Goal: Task Accomplishment & Management: Complete application form

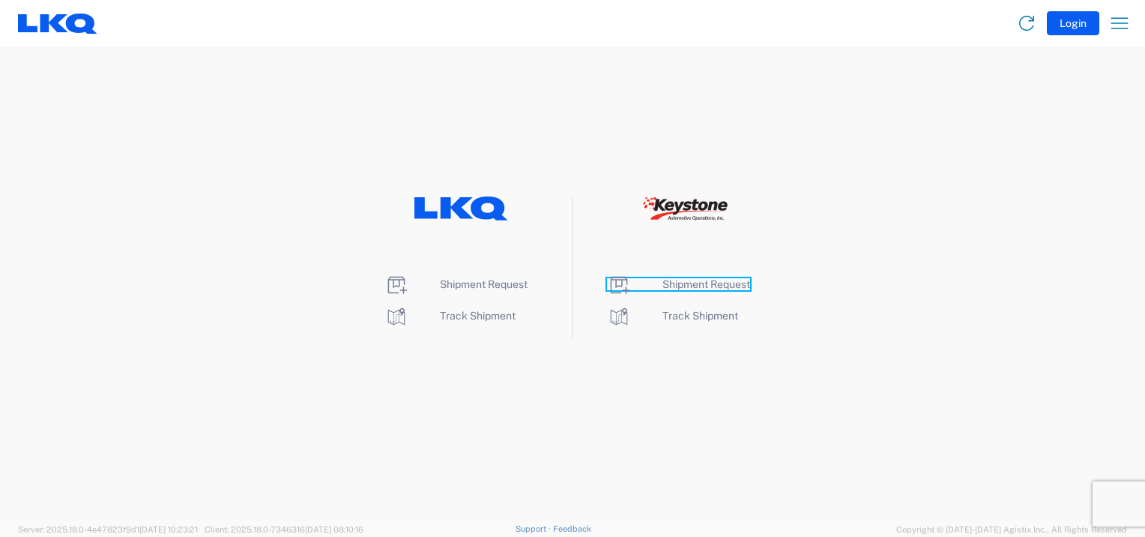
click at [624, 281] on icon at bounding box center [619, 285] width 24 height 24
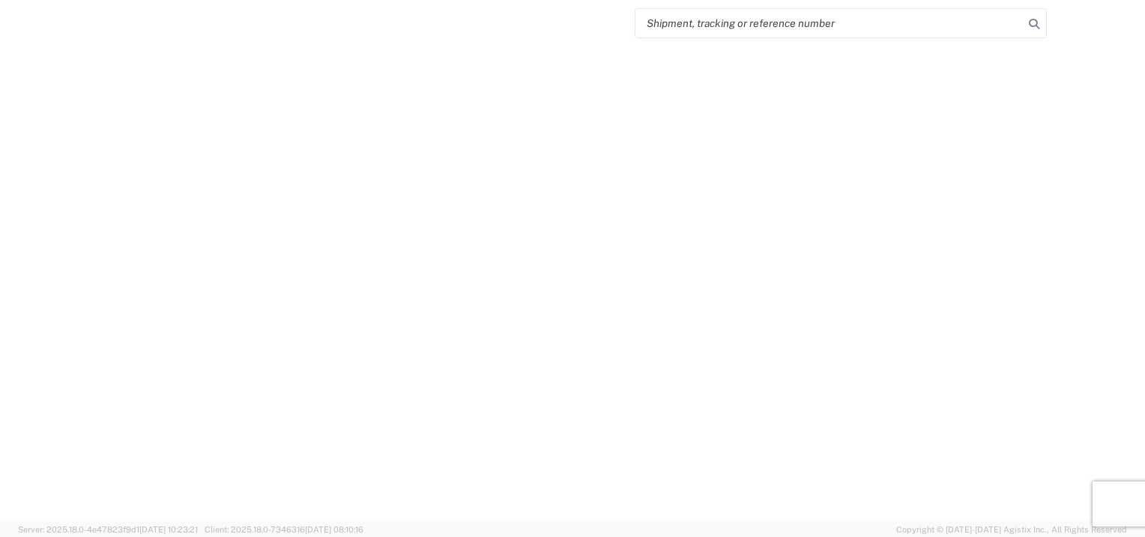
select select "FULL"
select select "LBS"
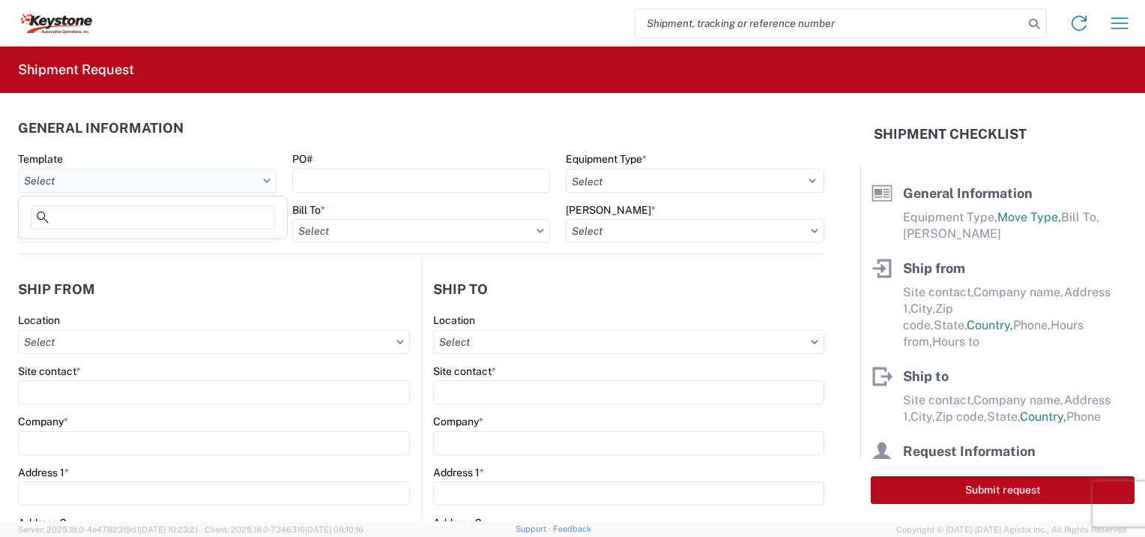
click at [261, 183] on input "Template" at bounding box center [147, 181] width 259 height 24
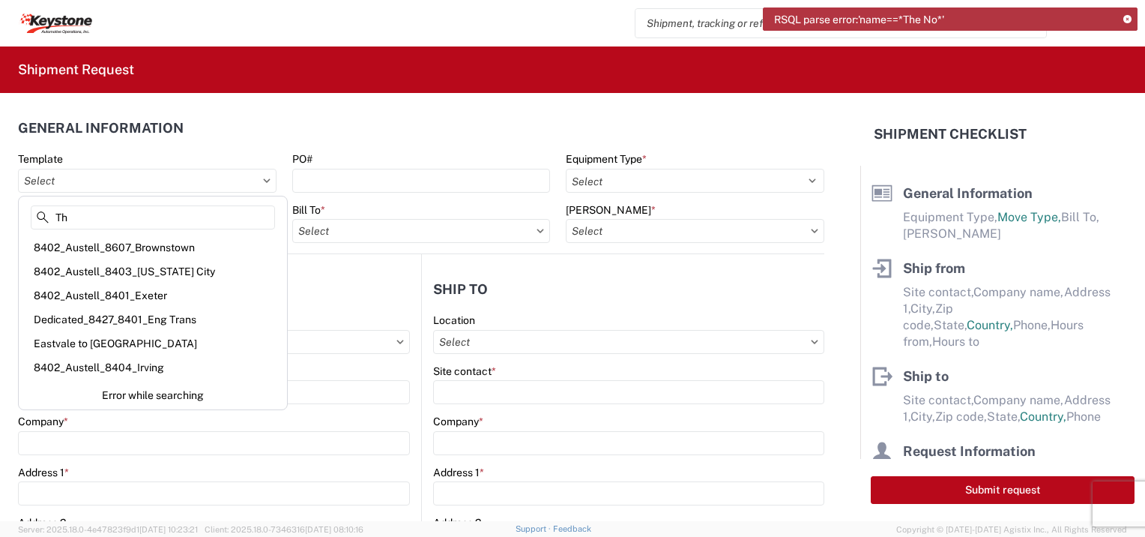
type input "T"
click at [336, 280] on header "Ship from" at bounding box center [219, 289] width 403 height 34
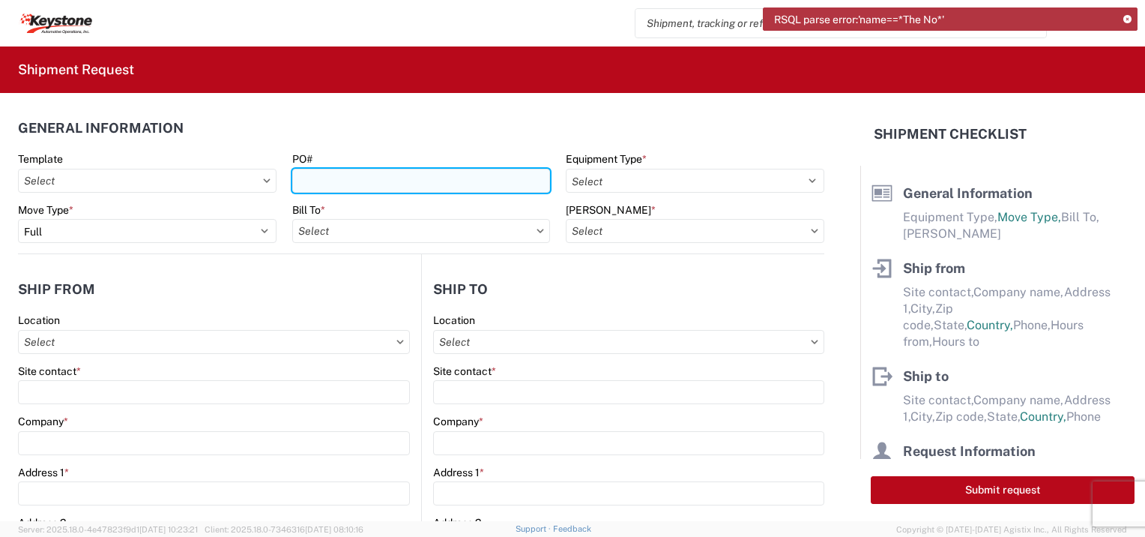
click at [326, 174] on input "PO#" at bounding box center [421, 181] width 259 height 24
type input "2213038"
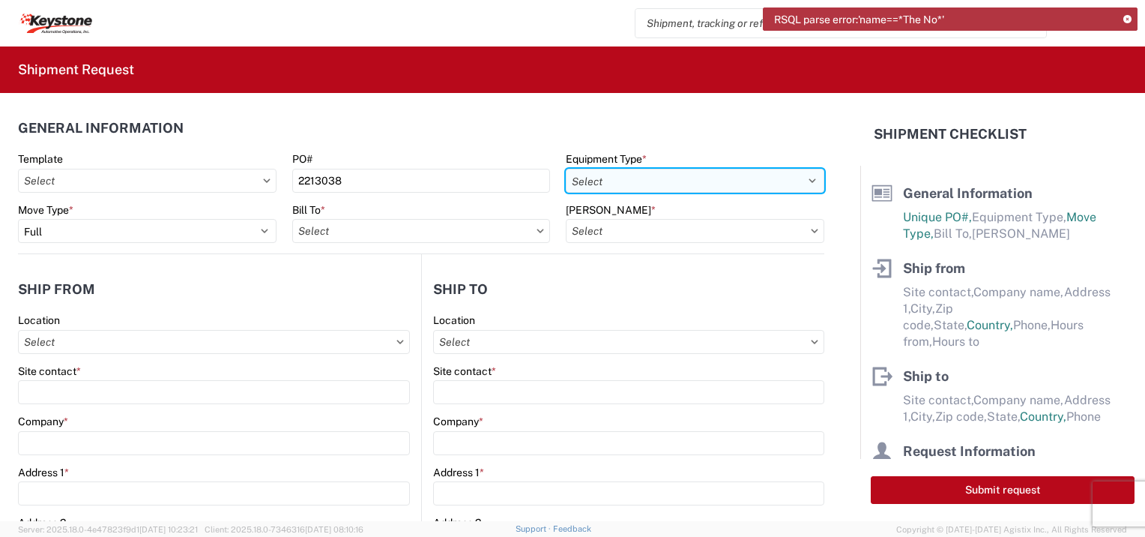
click at [807, 181] on select "Select 53’ Dry Van Flatbed Dropdeck (van) Lowboy (flatbed) Rail" at bounding box center [695, 181] width 259 height 24
select select "STDV"
click at [566, 169] on select "Select 53’ Dry Van Flatbed Dropdeck (van) Lowboy (flatbed) Rail" at bounding box center [695, 181] width 259 height 24
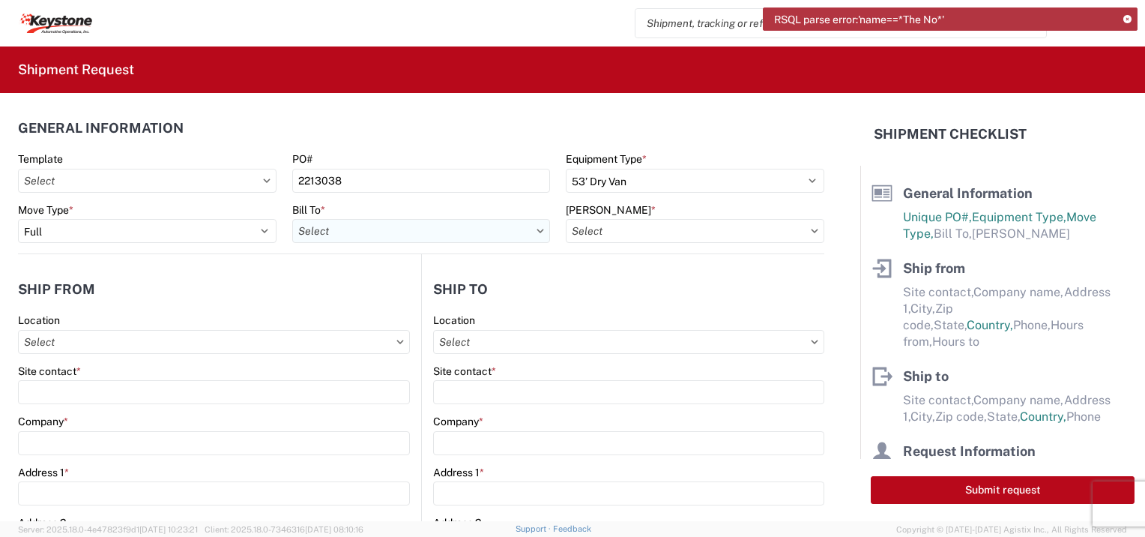
click at [535, 237] on input "Bill To *" at bounding box center [421, 231] width 259 height 24
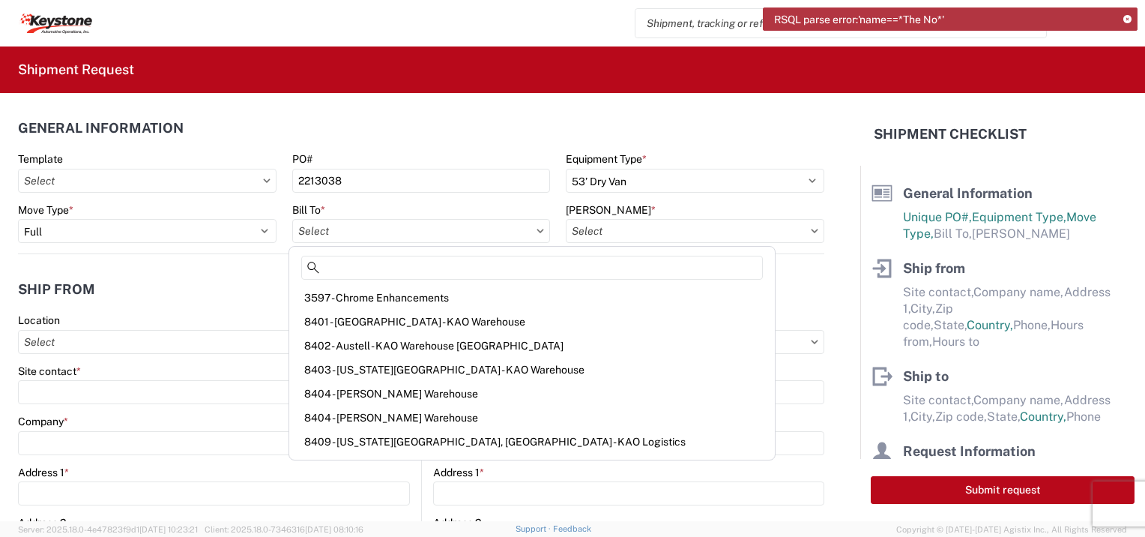
click at [384, 416] on div "8404 - [PERSON_NAME] Warehouse" at bounding box center [532, 417] width 480 height 24
type input "8404 - [PERSON_NAME] Warehouse"
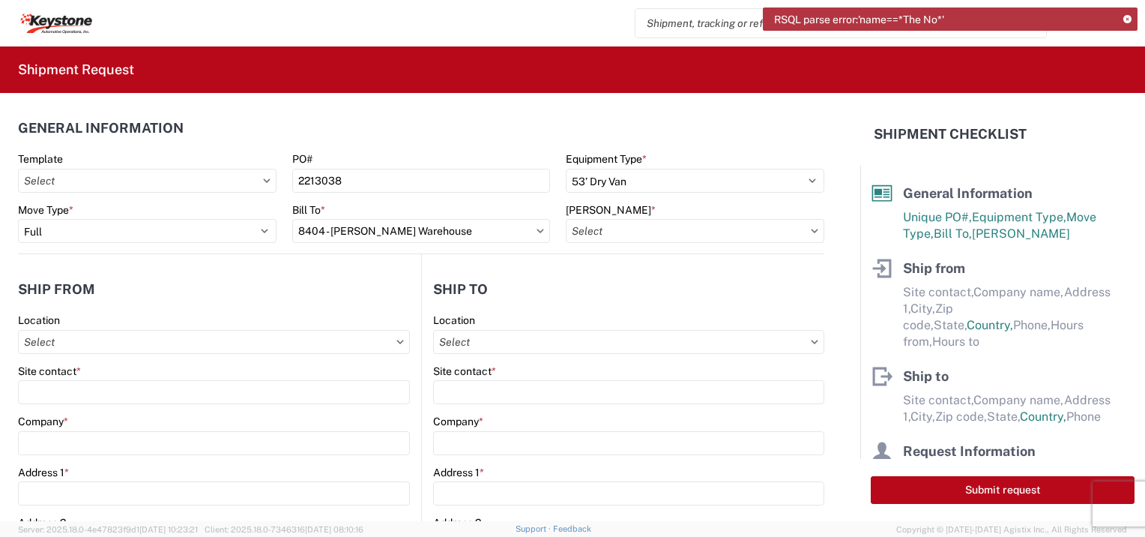
click at [811, 229] on icon at bounding box center [814, 231] width 7 height 4
click at [811, 231] on icon at bounding box center [814, 231] width 7 height 4
click at [802, 233] on input "[PERSON_NAME] *" at bounding box center [695, 231] width 259 height 24
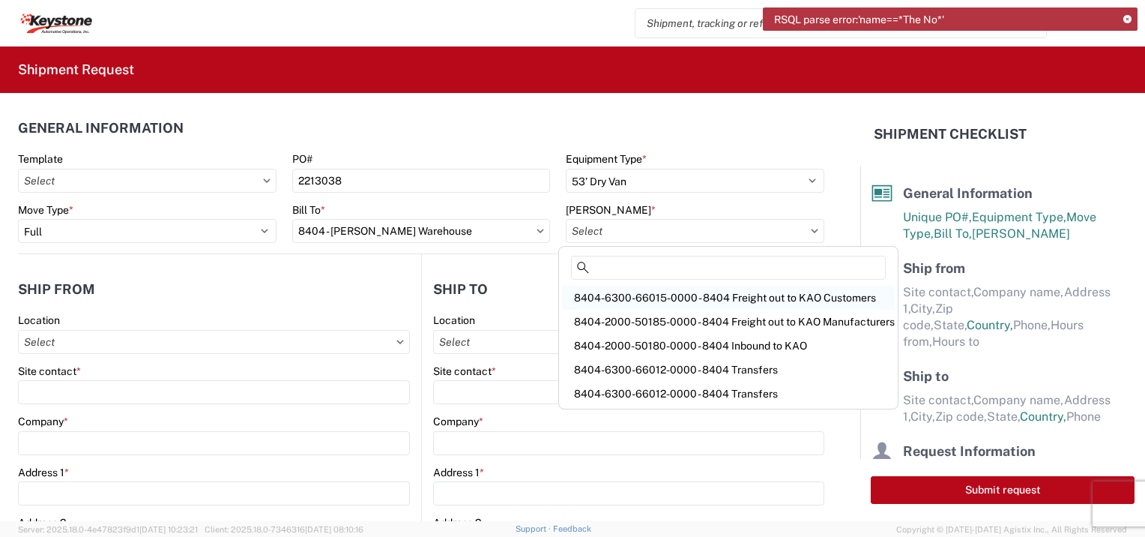
click at [633, 297] on div "8404-6300-66015-0000 - 8404 Freight out to KAO Customers" at bounding box center [728, 298] width 333 height 24
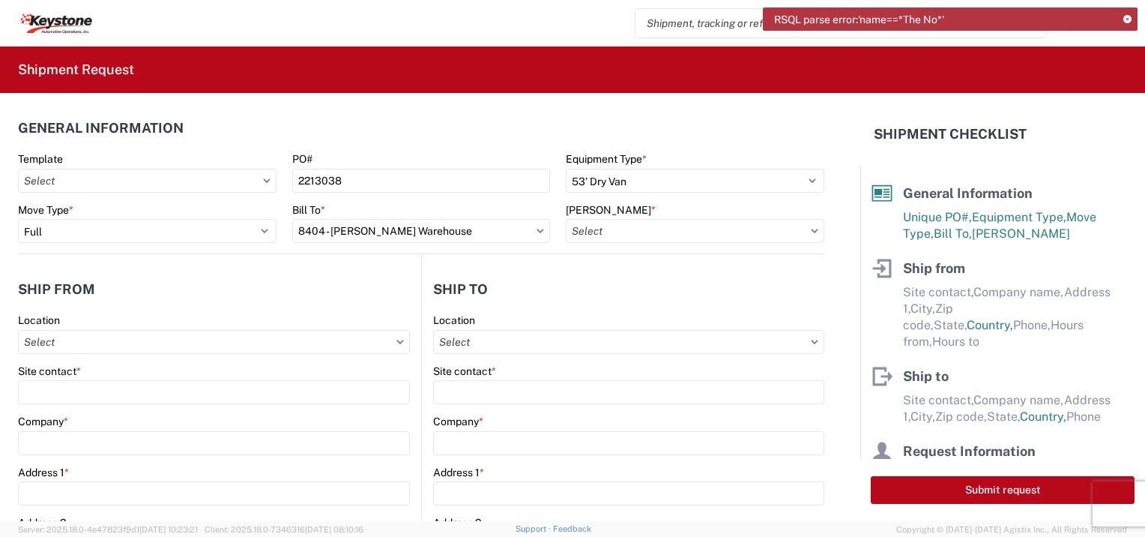
type input "8404-6300-66015-0000 - 8404 Freight out to KAO Customers"
click at [393, 345] on input "Location" at bounding box center [214, 342] width 392 height 24
type input "t"
type input "N"
type input "T"
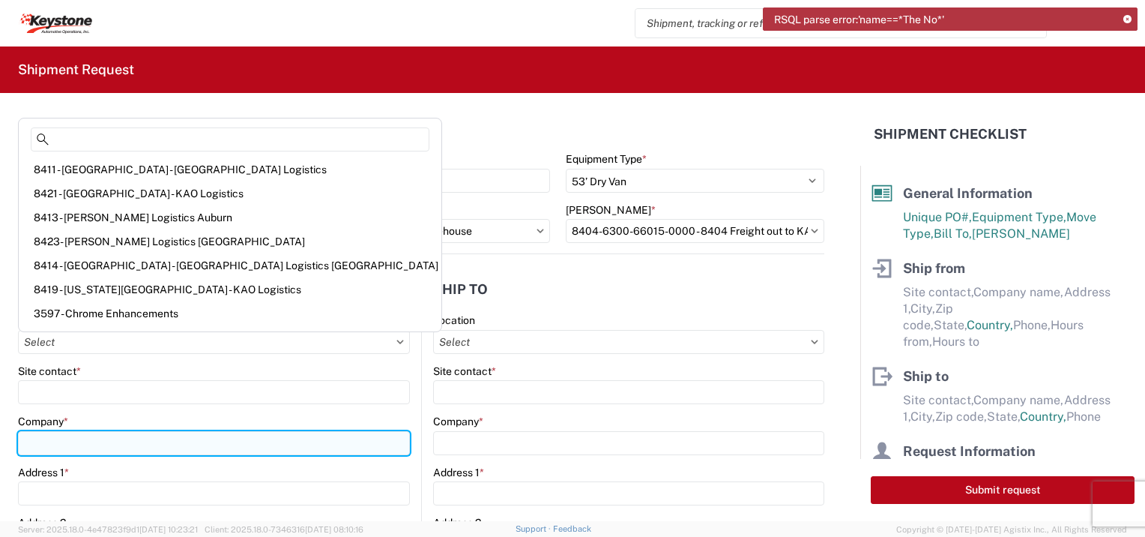
click at [346, 445] on input "Company *" at bounding box center [214, 443] width 392 height 24
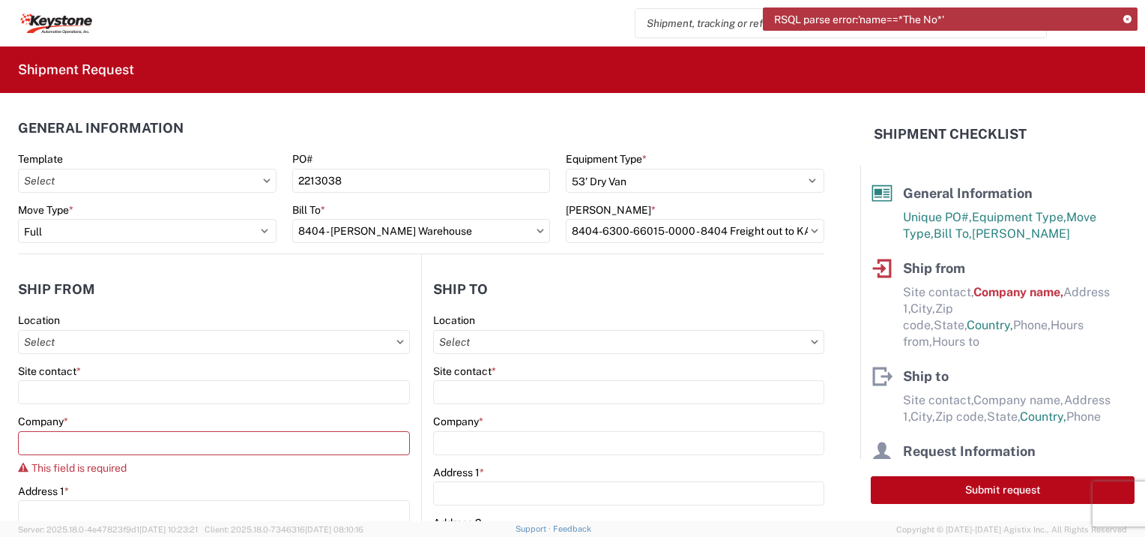
click at [351, 285] on header "Ship from" at bounding box center [219, 289] width 403 height 34
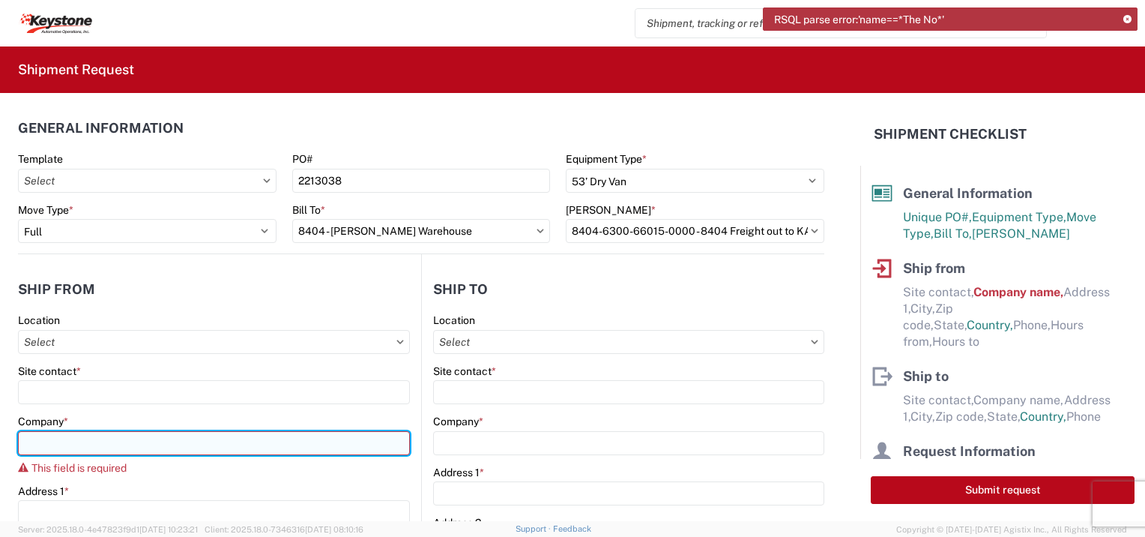
click at [48, 441] on input "Company *" at bounding box center [214, 443] width 392 height 24
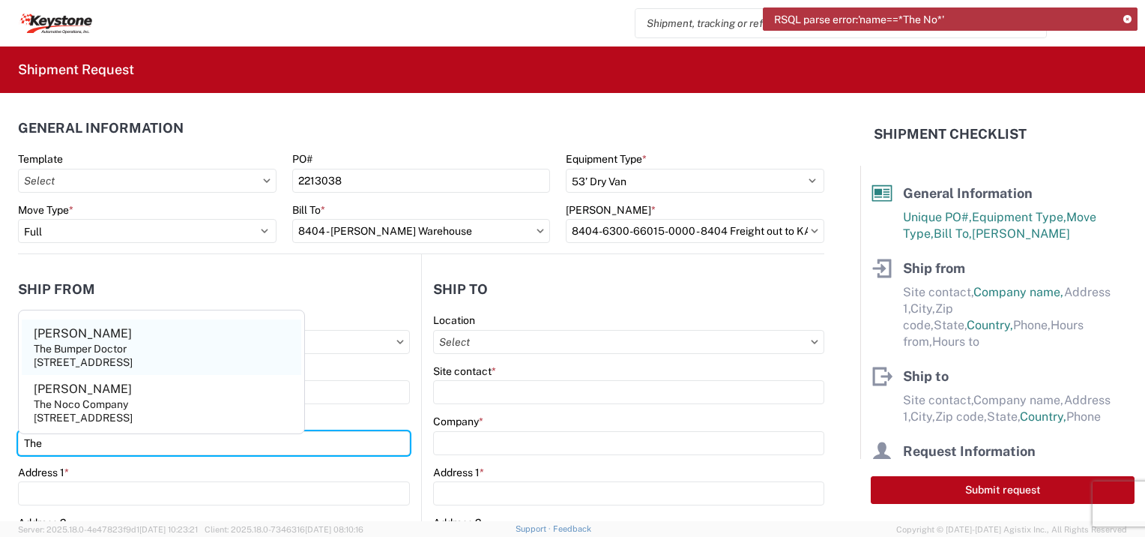
type input "THE NOCO COMPANY"
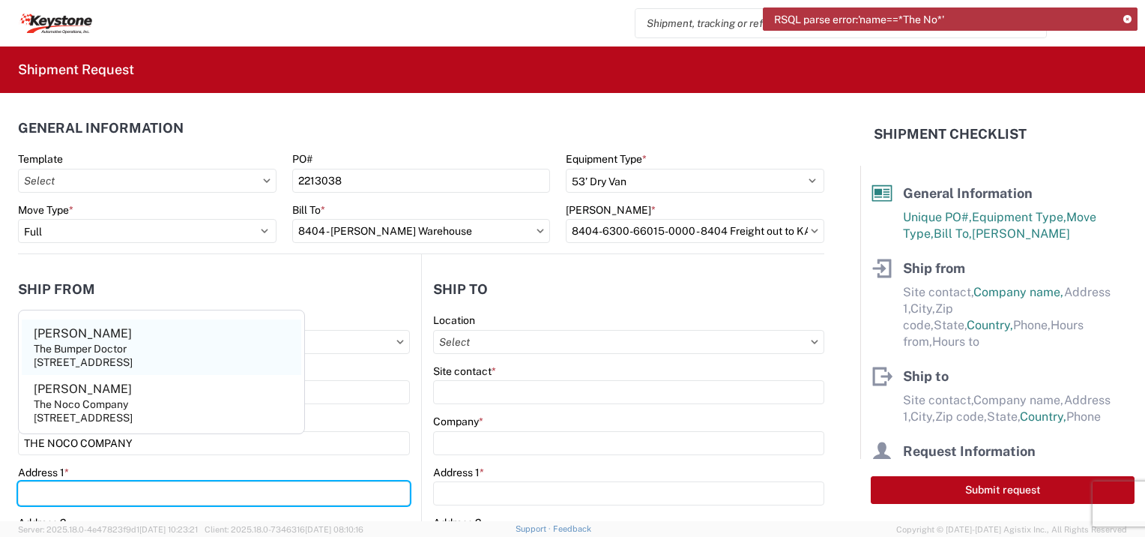
type input "[STREET_ADDRESS]"
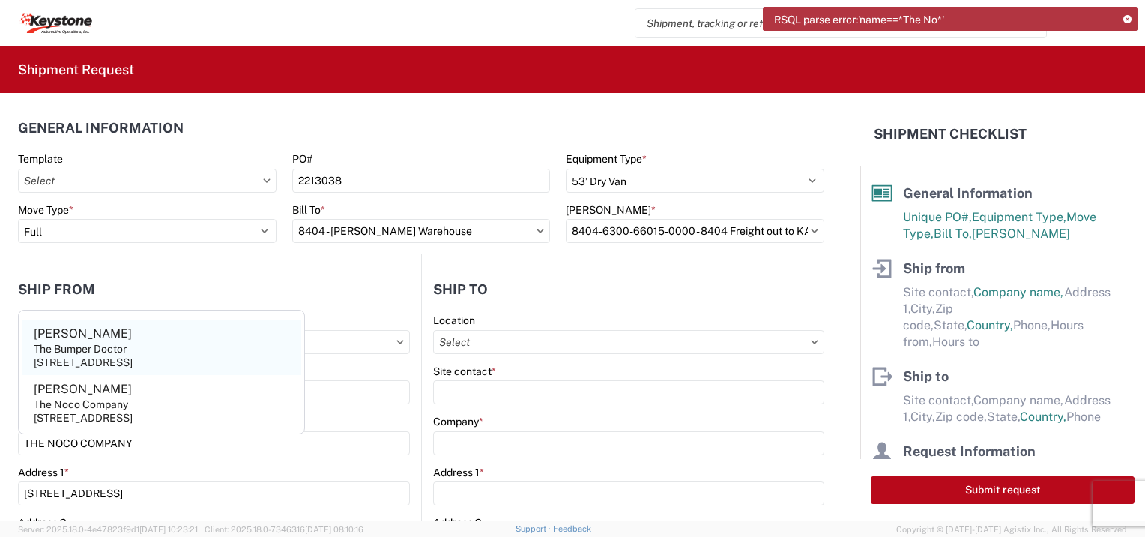
type input "suite 102"
type input "SOLON"
type input "44139"
type input "[PERSON_NAME][EMAIL_ADDRESS][PERSON_NAME][DOMAIN_NAME]"
type input "2164648131"
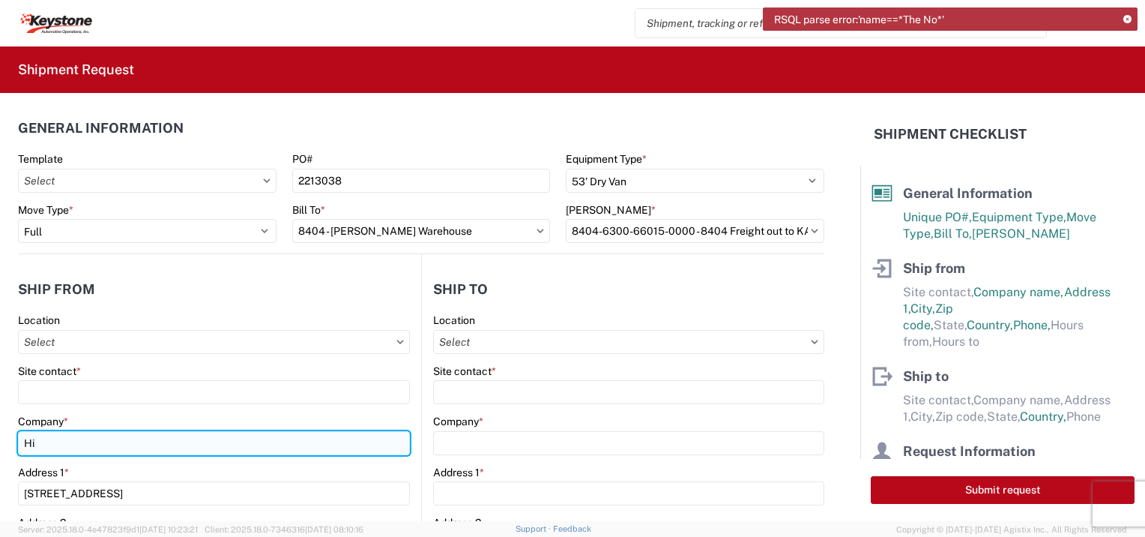
type input "H"
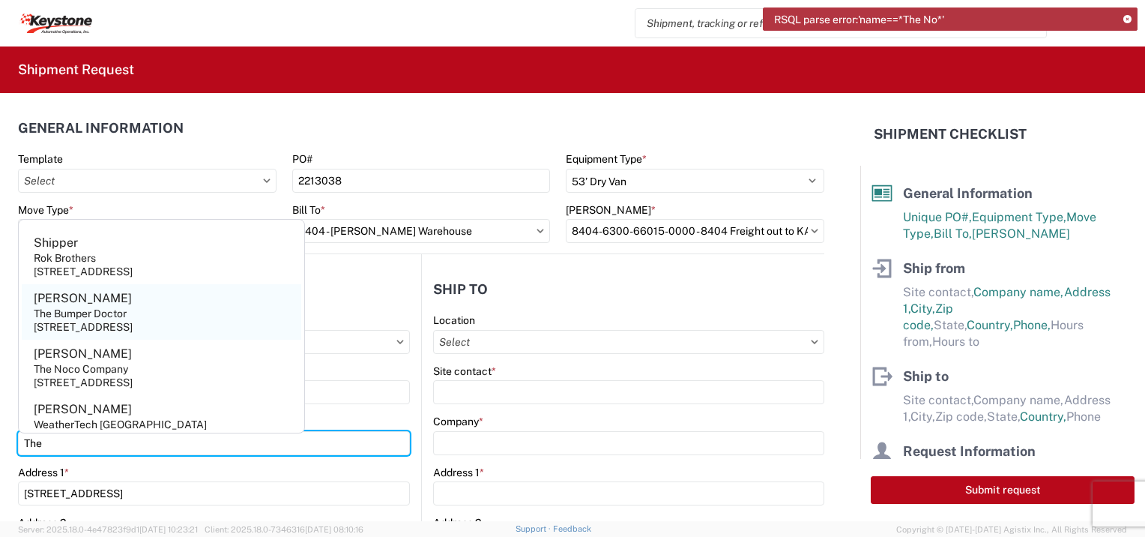
type input "THE NOCO COMPANY"
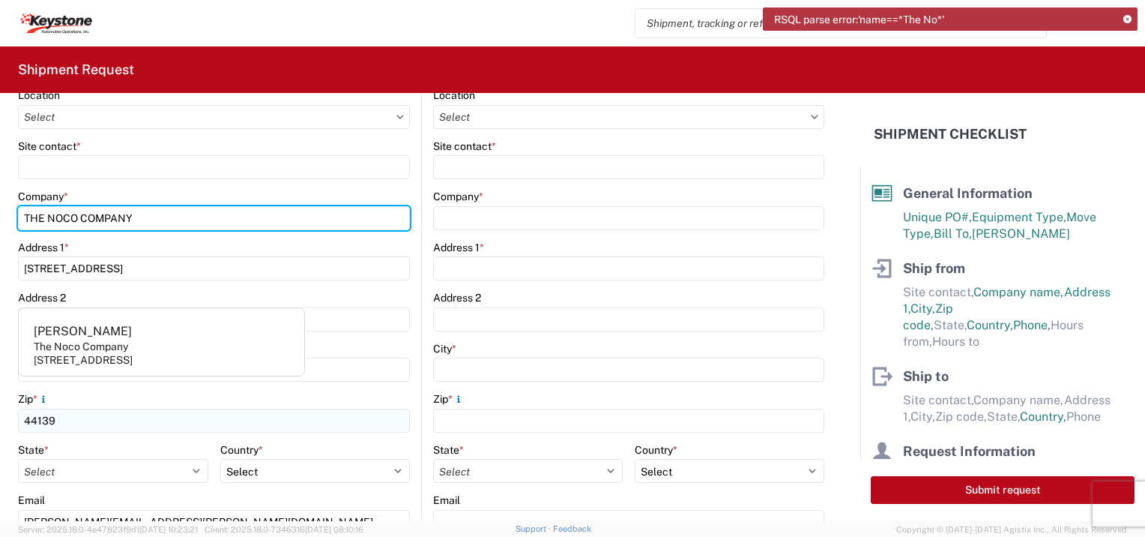
scroll to position [75, 0]
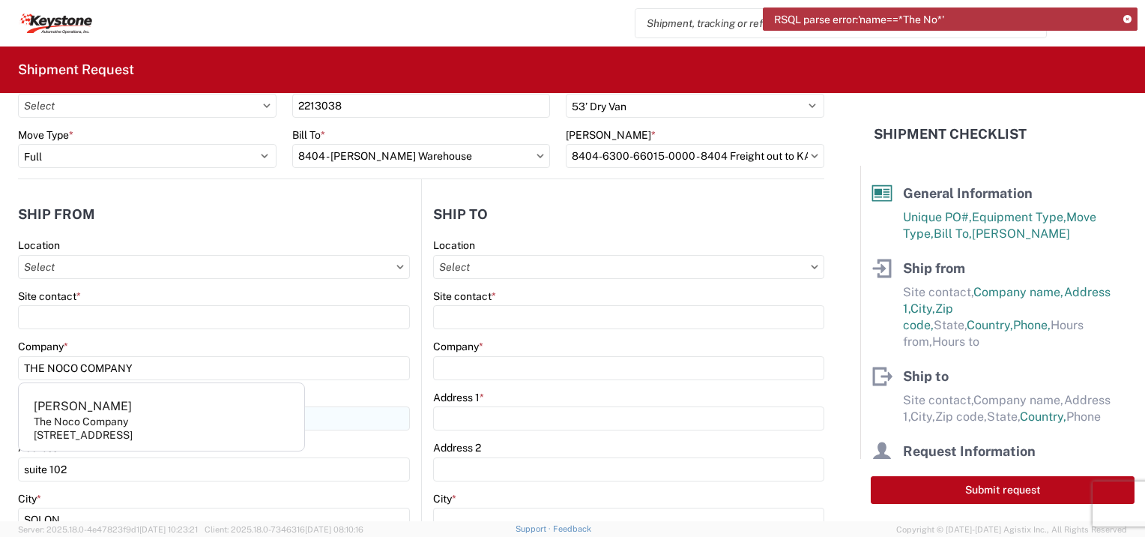
click at [68, 417] on div "The Noco Company" at bounding box center [81, 420] width 94 height 13
type input "[PERSON_NAME]"
type input "The Noco Company"
type input "[STREET_ADDRESS]"
type input "Glenwillow"
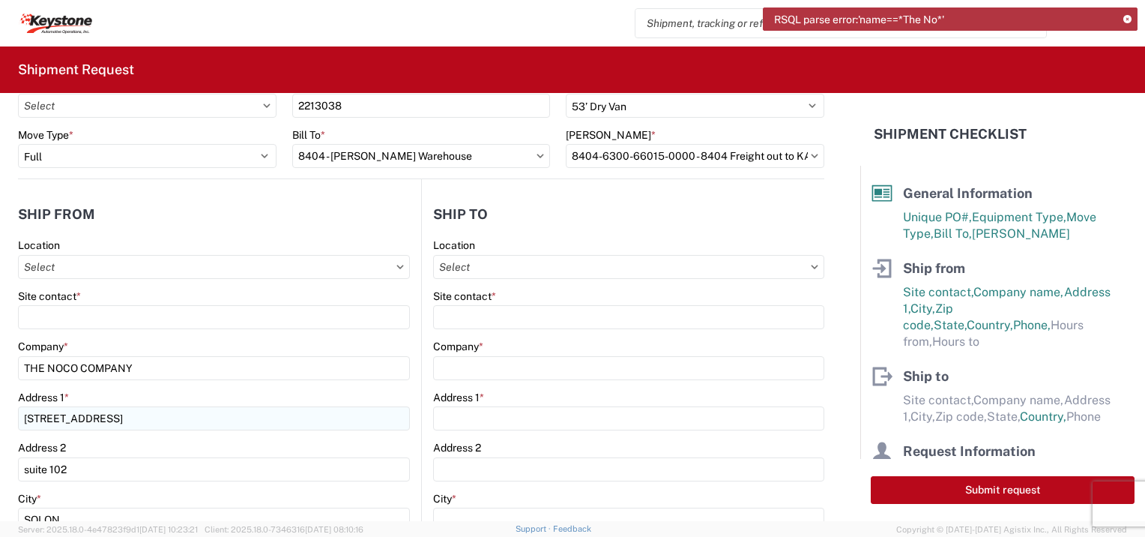
select select "OH"
select select "US"
type input "[PHONE_NUMBER]"
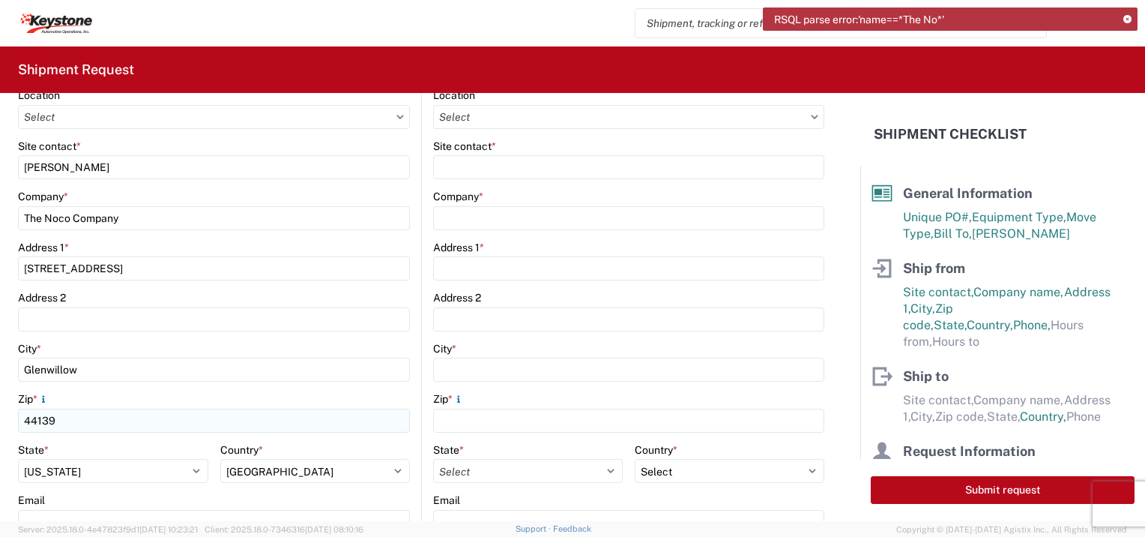
scroll to position [150, 0]
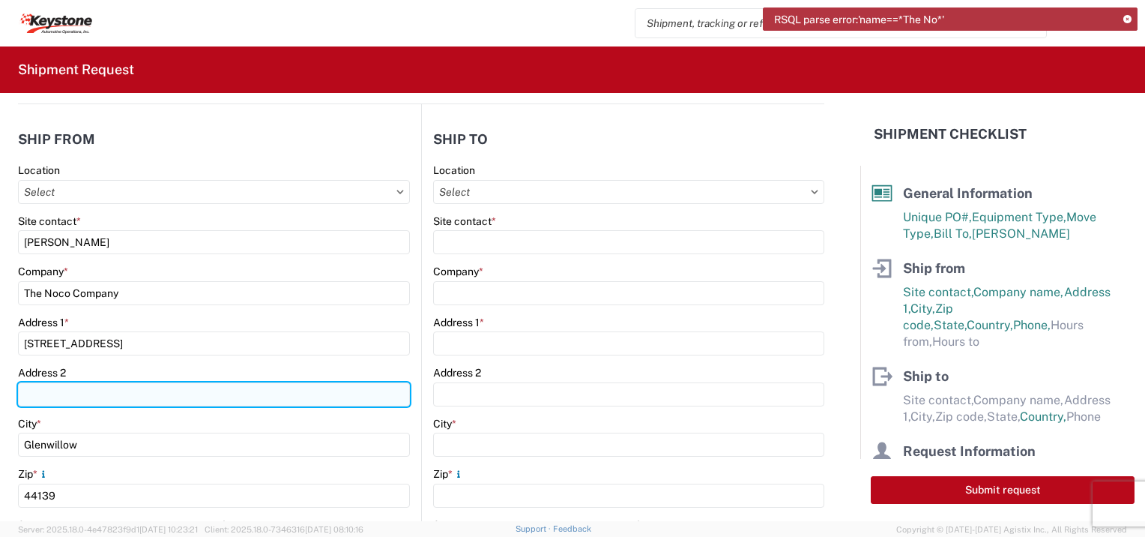
click at [73, 396] on input "Address 2" at bounding box center [214, 394] width 392 height 24
type input "suite 102"
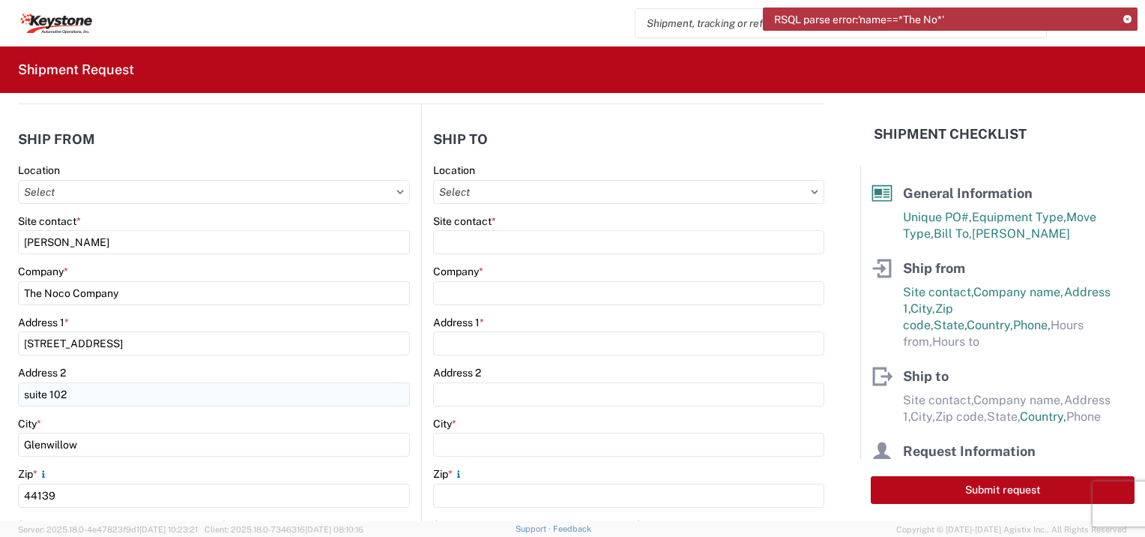
type input "[PERSON_NAME][EMAIL_ADDRESS][PERSON_NAME][DOMAIN_NAME]"
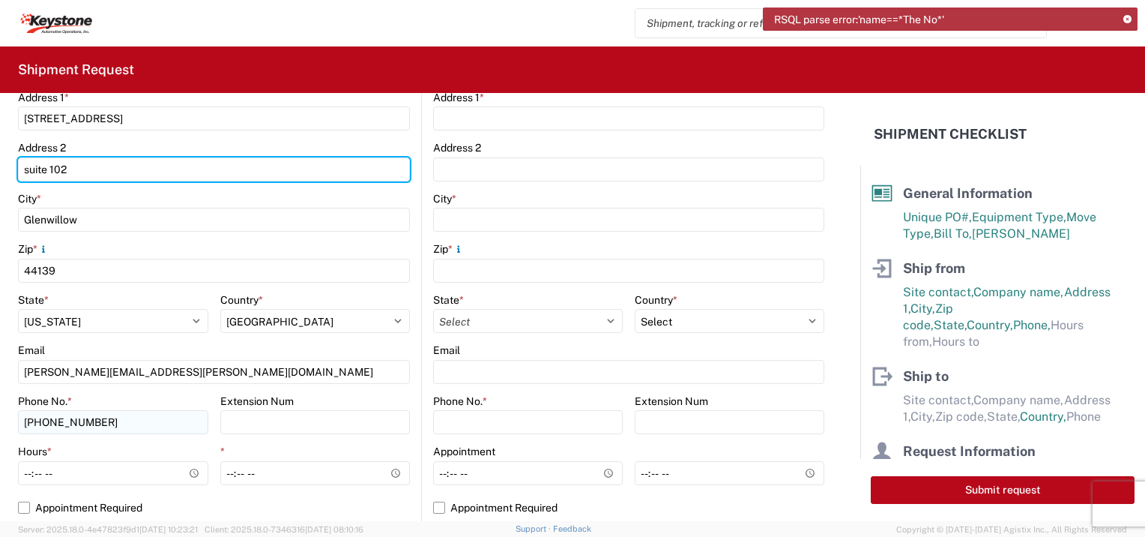
scroll to position [450, 0]
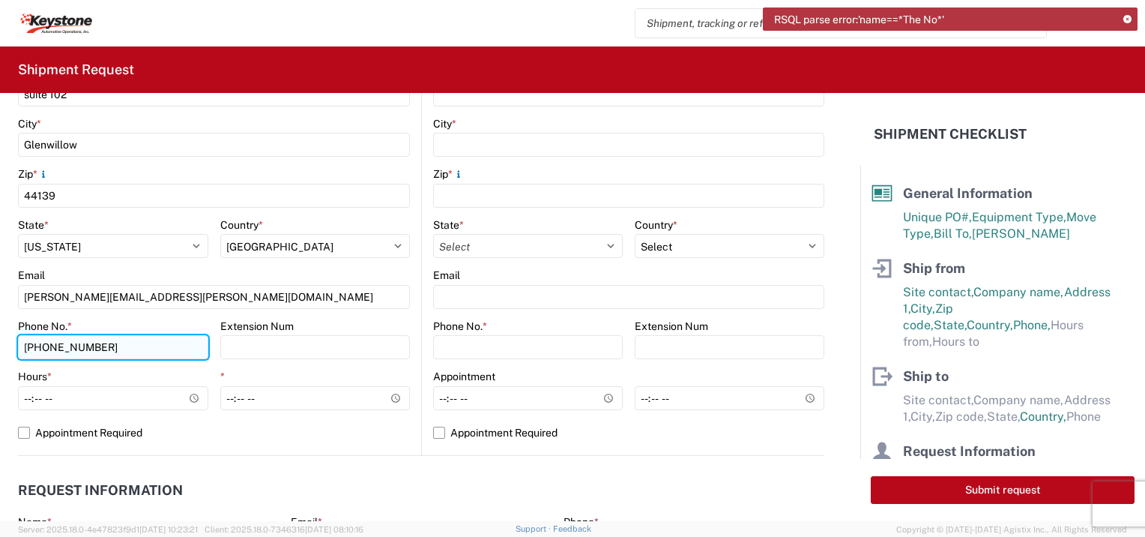
click at [130, 348] on input "[PHONE_NUMBER]" at bounding box center [113, 347] width 190 height 24
type input "[PHONE_NUMBER]"
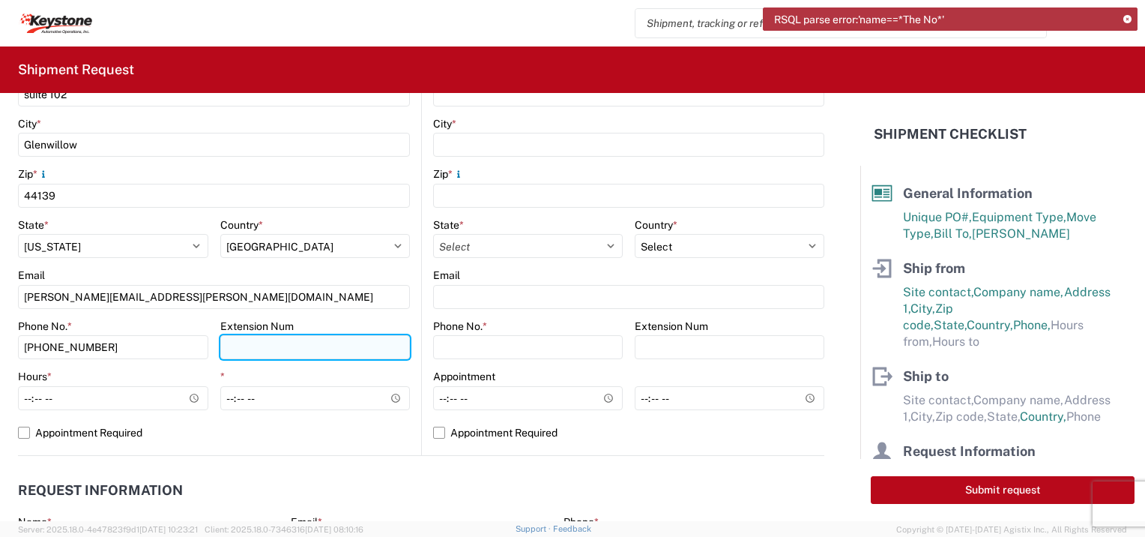
click at [247, 339] on input "Extension Num" at bounding box center [315, 347] width 190 height 24
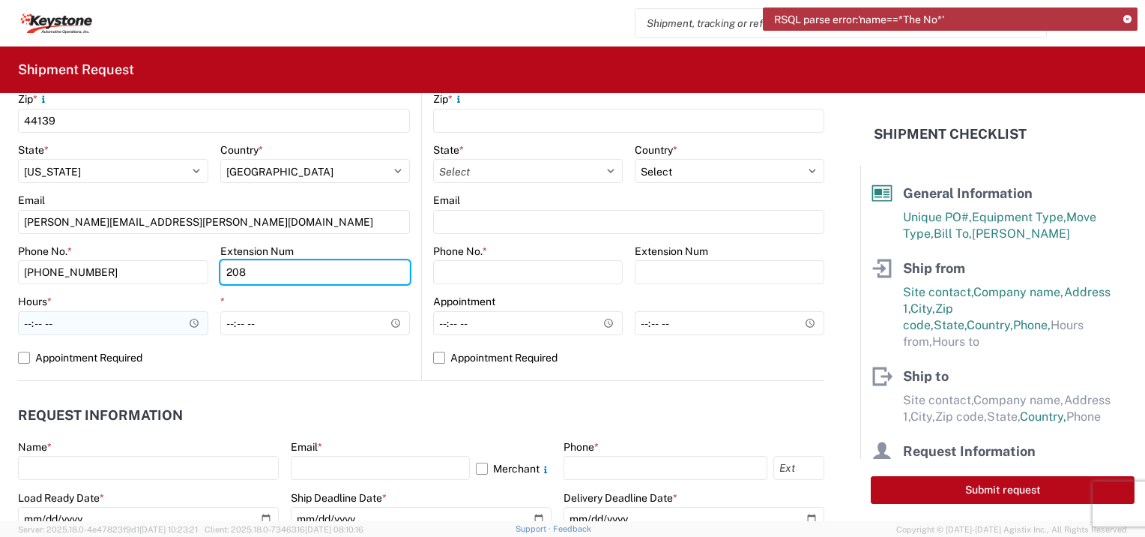
type input "208"
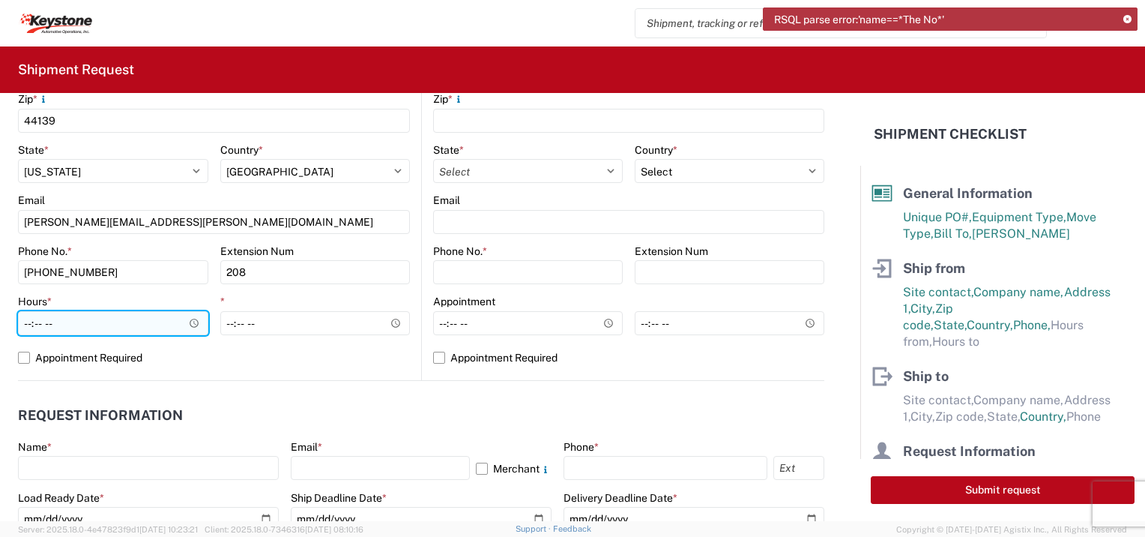
click at [193, 326] on input "Hours *" at bounding box center [113, 323] width 190 height 24
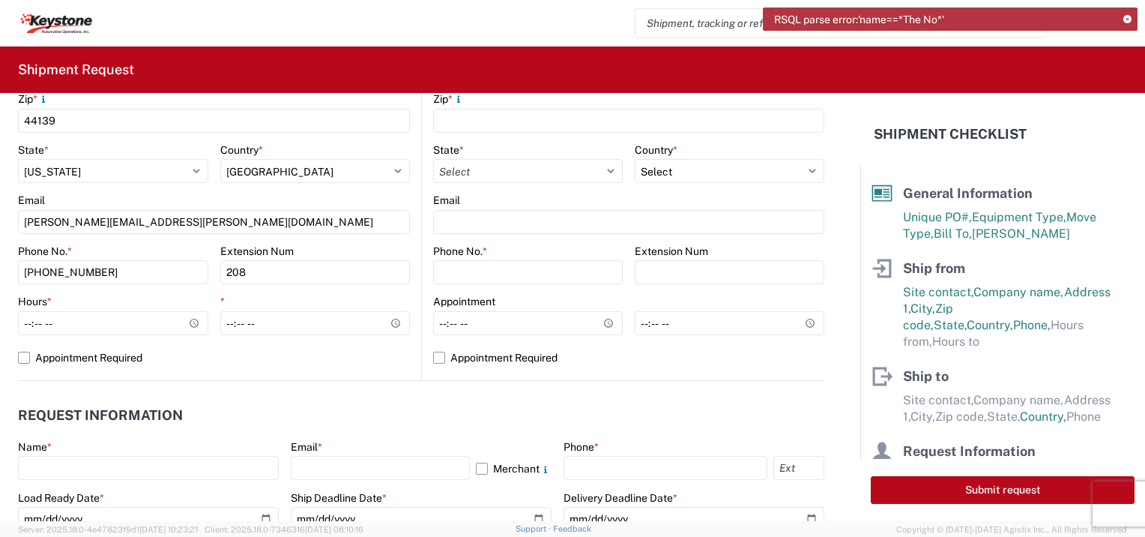
click at [259, 406] on agx-request-info "Request Information Name * Email * Merchant Phone * Load Ready Date * Ship Dead…" at bounding box center [421, 461] width 806 height 161
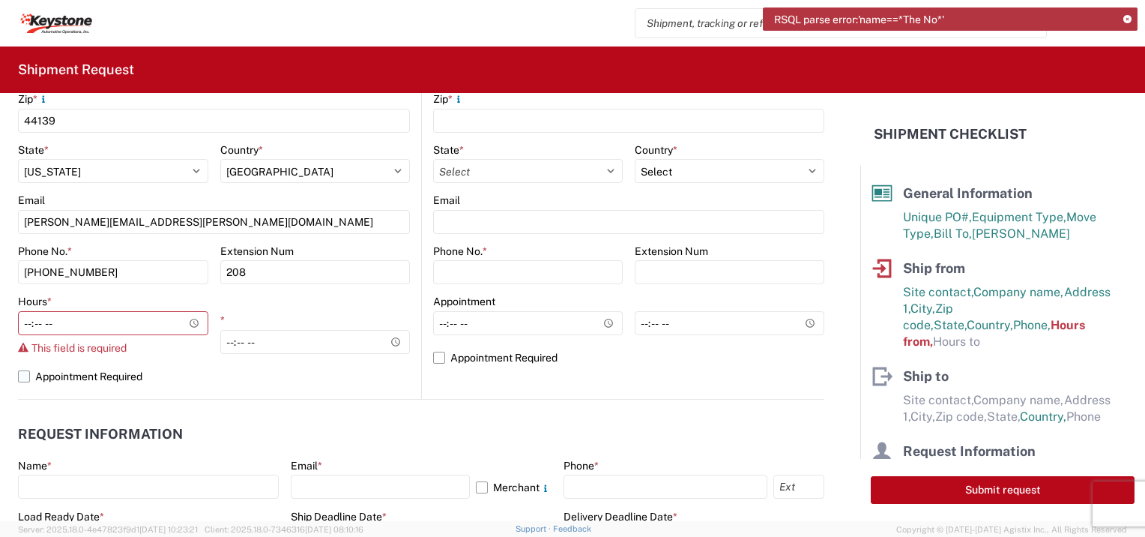
click at [26, 374] on label "Appointment Required" at bounding box center [214, 376] width 392 height 24
click at [0, 0] on input "Appointment Required" at bounding box center [0, 0] width 0 height 0
select select "US"
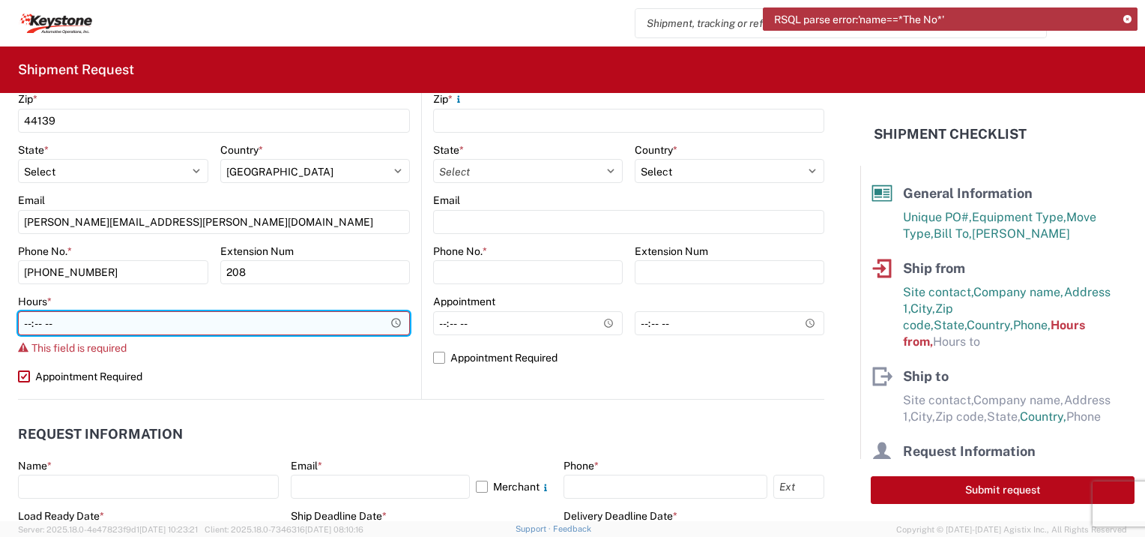
click at [391, 324] on input "Hours *" at bounding box center [214, 323] width 392 height 24
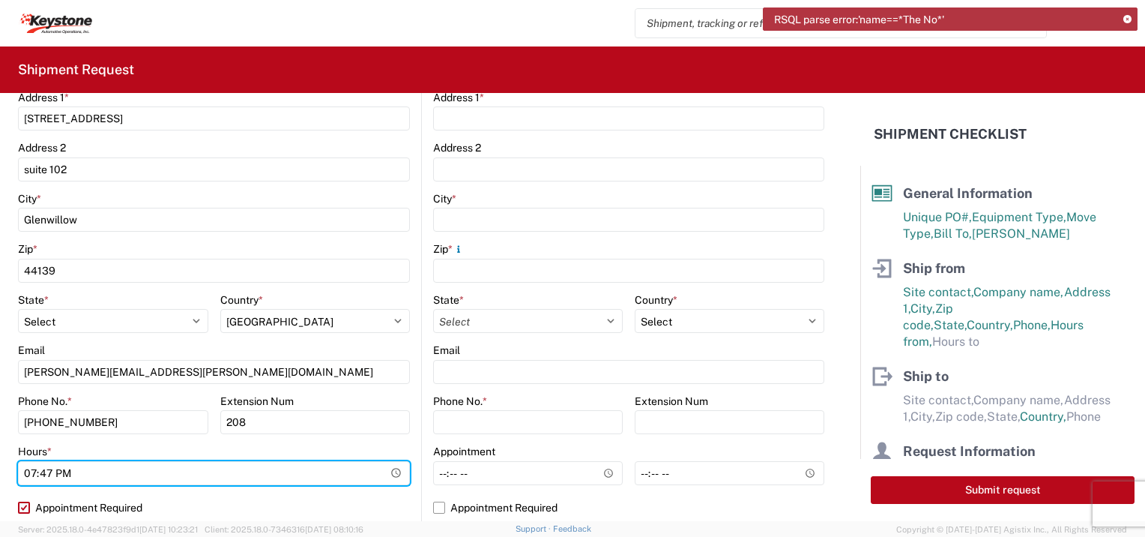
scroll to position [450, 0]
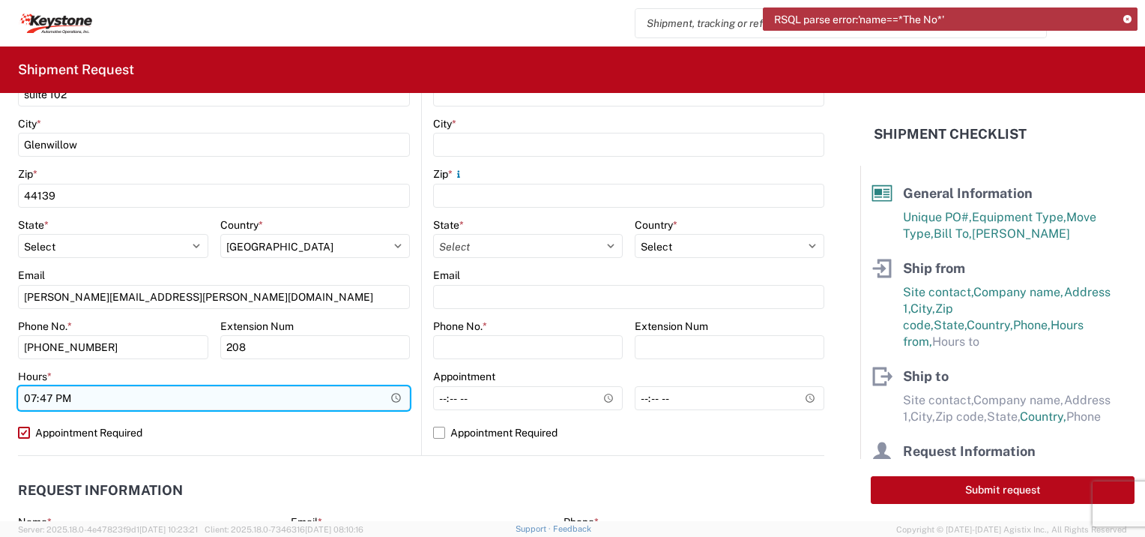
click at [52, 393] on input "19:47" at bounding box center [214, 398] width 392 height 24
click at [387, 396] on input "19:47" at bounding box center [214, 398] width 392 height 24
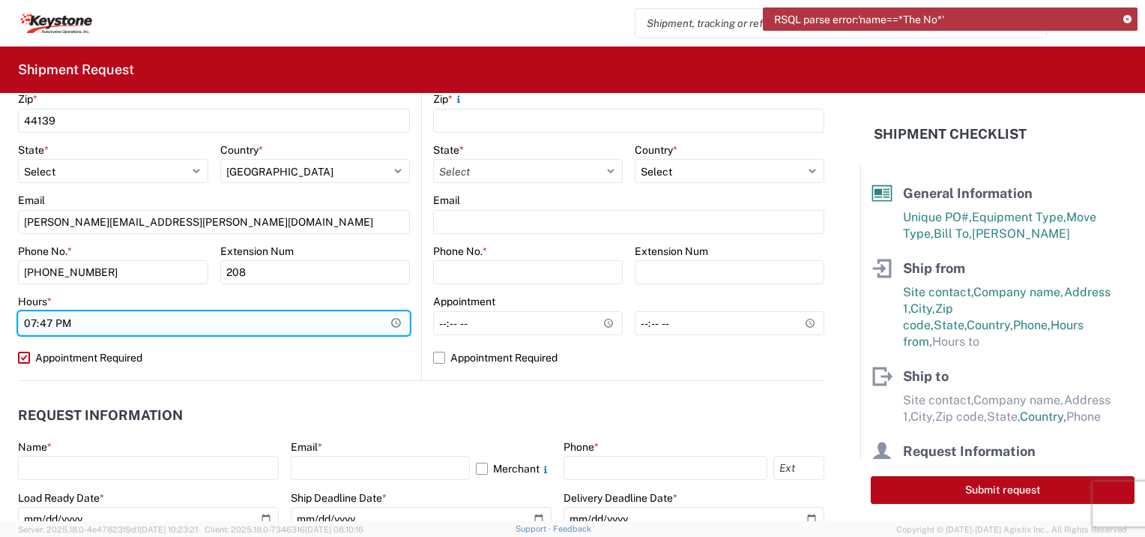
click at [391, 321] on input "19:47" at bounding box center [214, 323] width 392 height 24
type input "07:00"
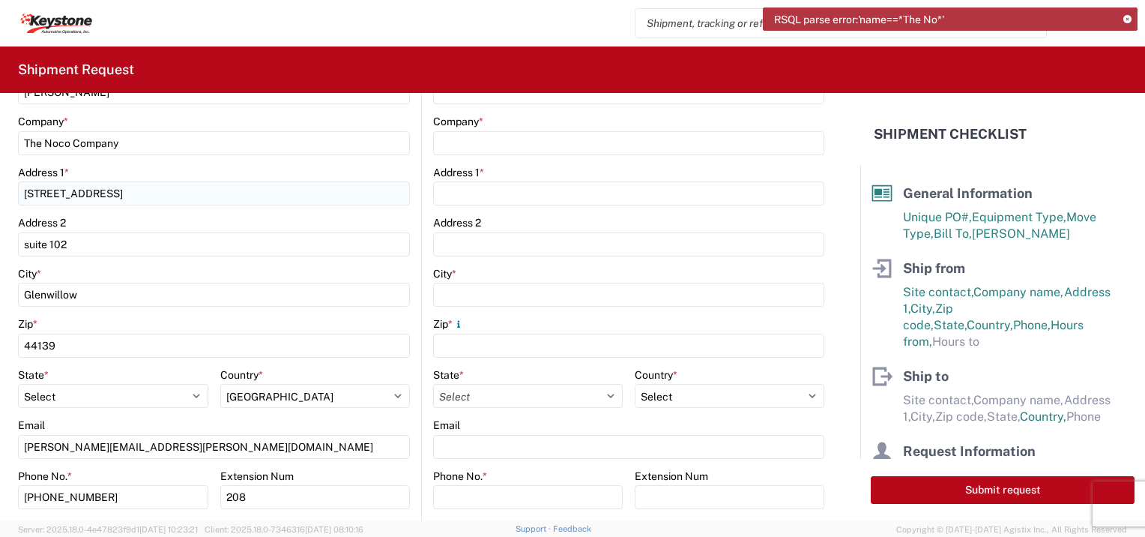
scroll to position [75, 0]
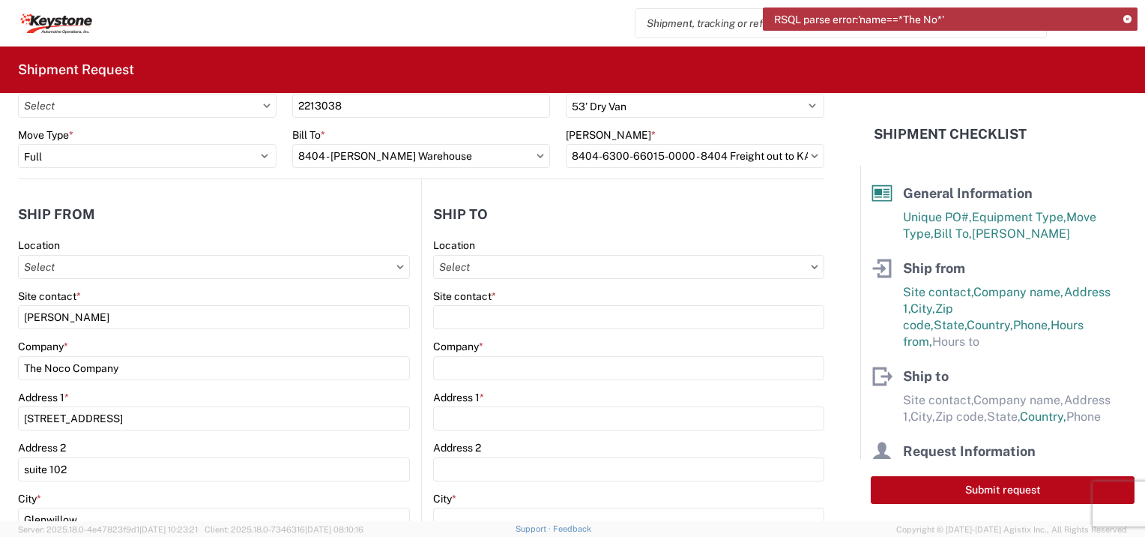
click at [811, 265] on icon at bounding box center [814, 267] width 7 height 4
click at [811, 267] on icon at bounding box center [814, 267] width 7 height 4
click at [800, 269] on input "Location" at bounding box center [628, 267] width 391 height 24
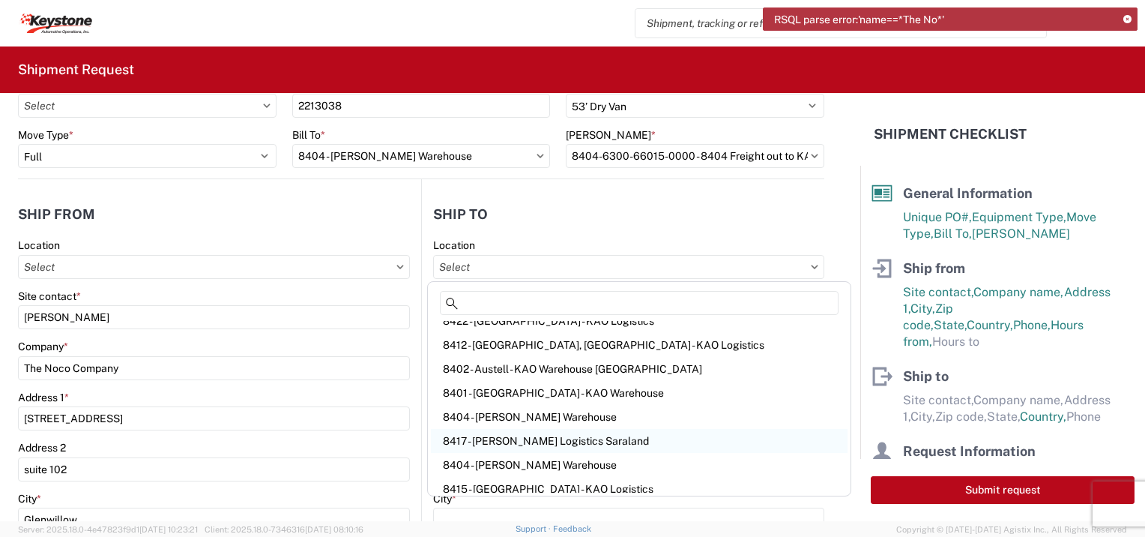
scroll to position [308, 0]
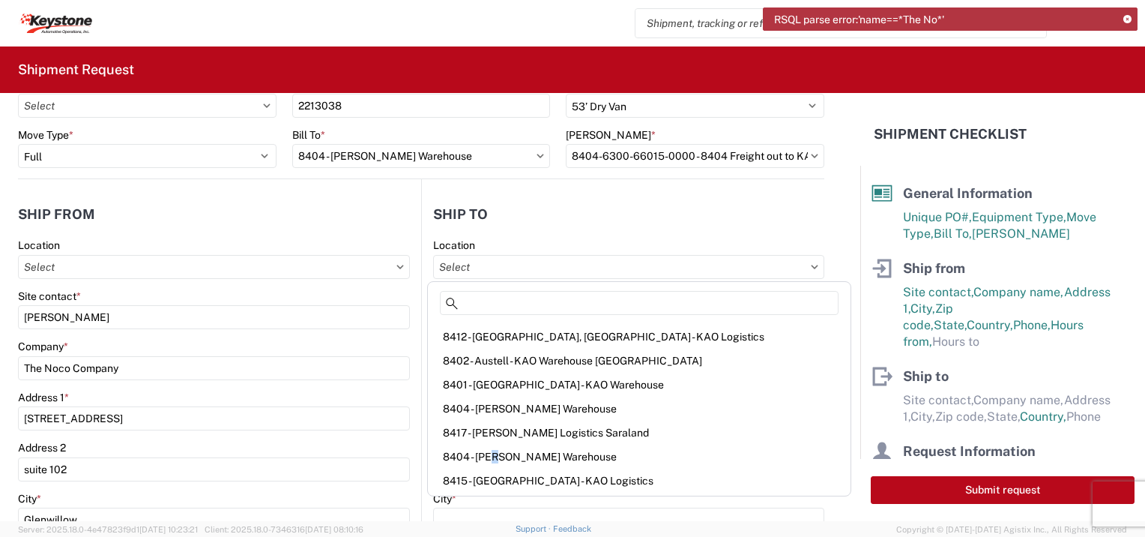
click at [486, 457] on div "8404 - [PERSON_NAME] Warehouse" at bounding box center [639, 456] width 417 height 24
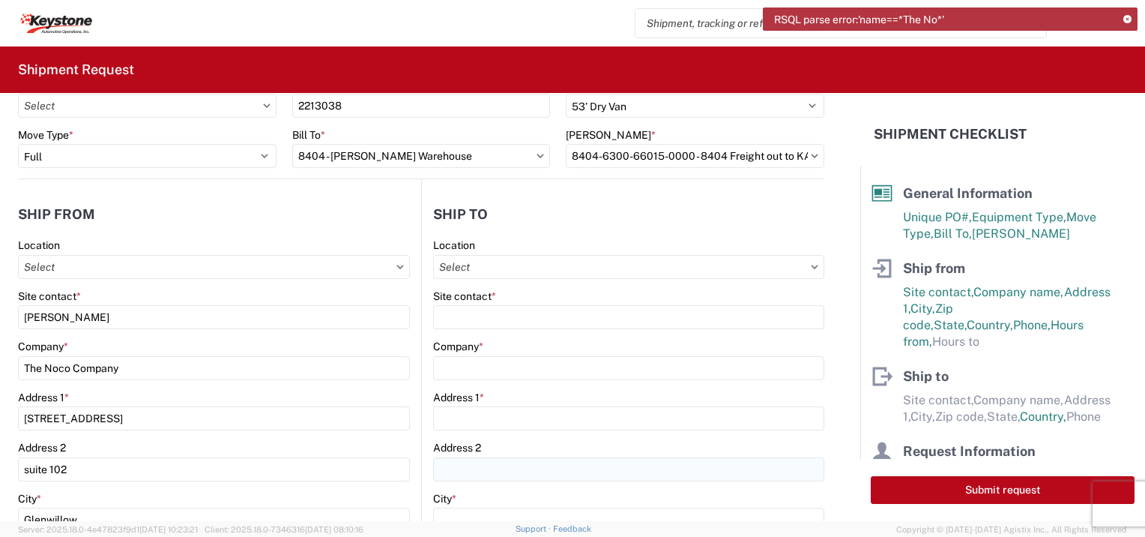
type input "8404 - [PERSON_NAME] Warehouse"
type input "KAO"
type input "[STREET_ADDRESS]"
type input "Suite 100"
type input "[PERSON_NAME]"
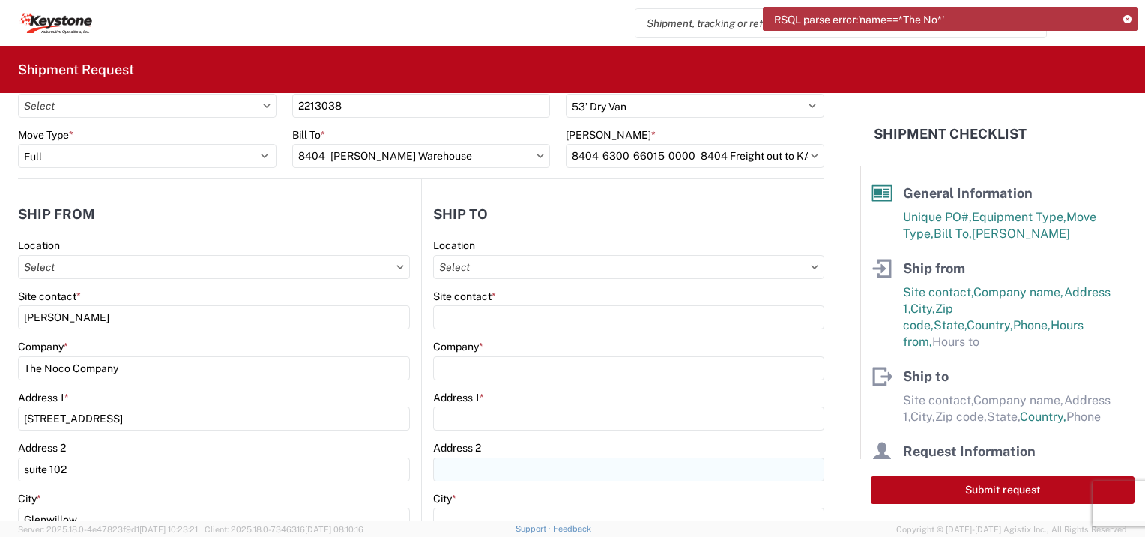
type input "75038"
select select "[GEOGRAPHIC_DATA]"
select select "US"
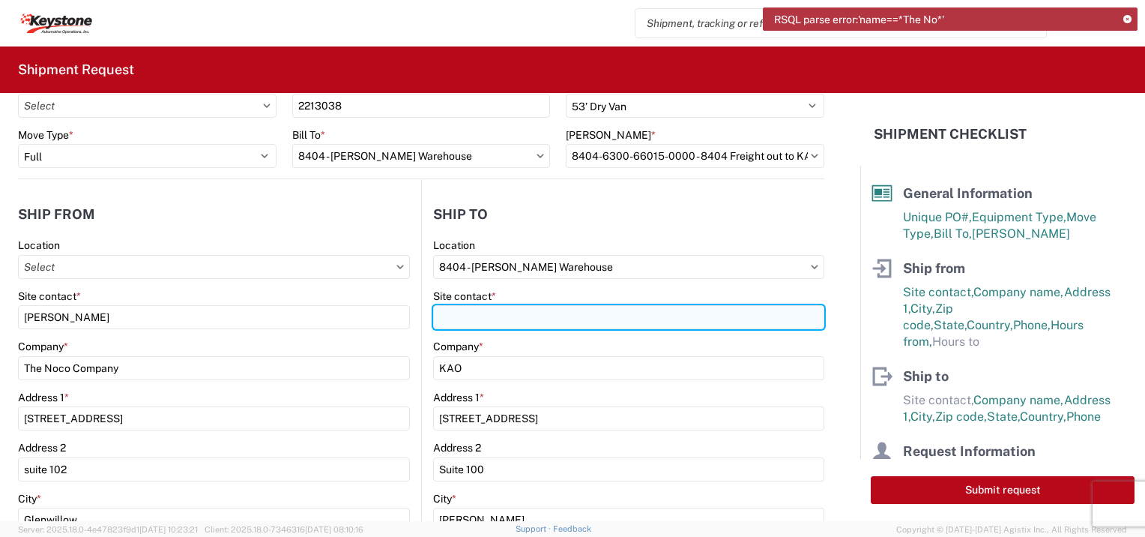
click at [462, 325] on input "Site contact *" at bounding box center [628, 317] width 391 height 24
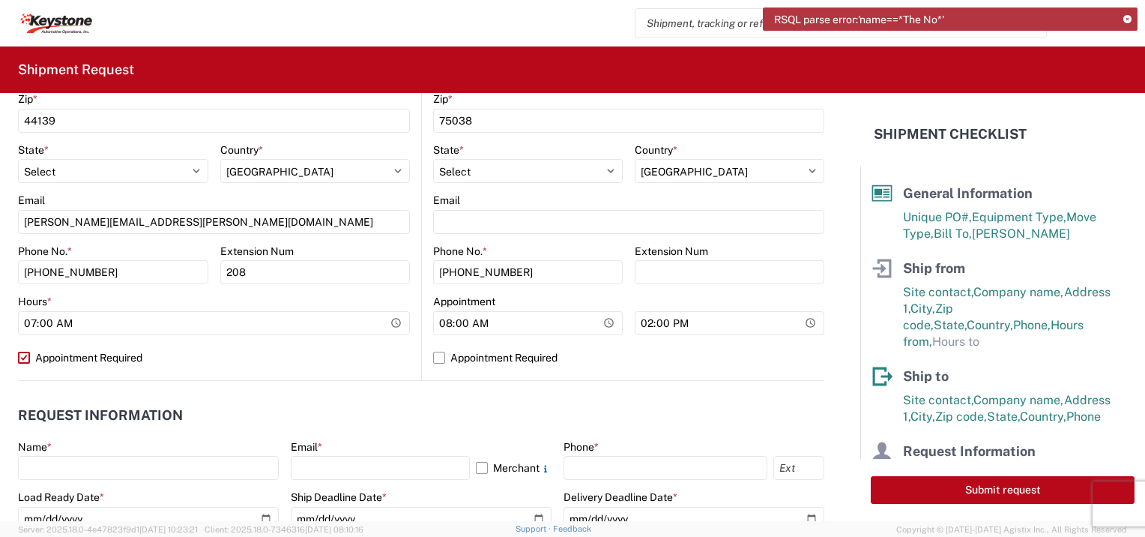
scroll to position [599, 0]
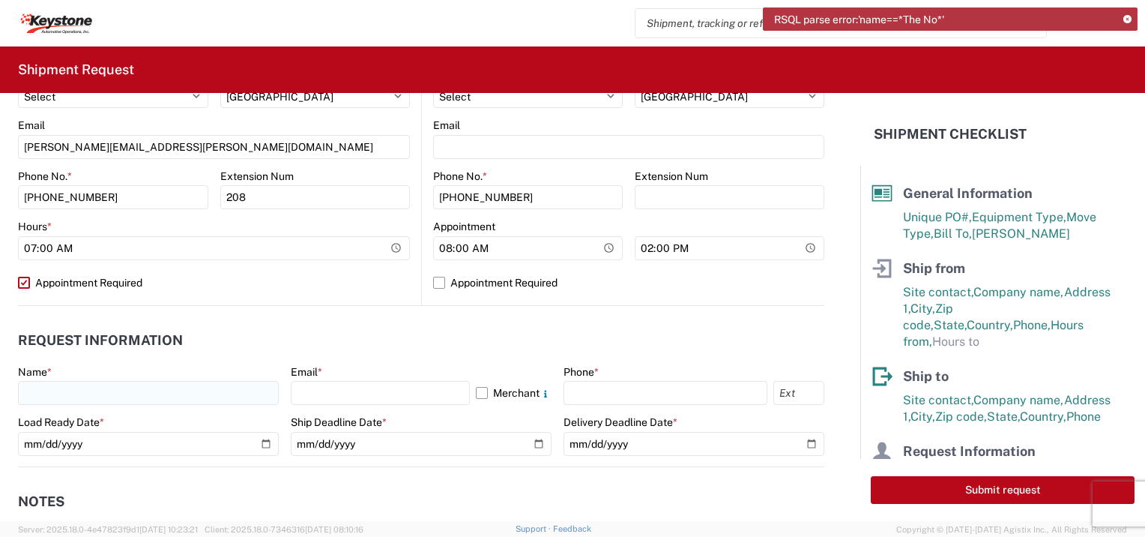
type input "[PERSON_NAME]"
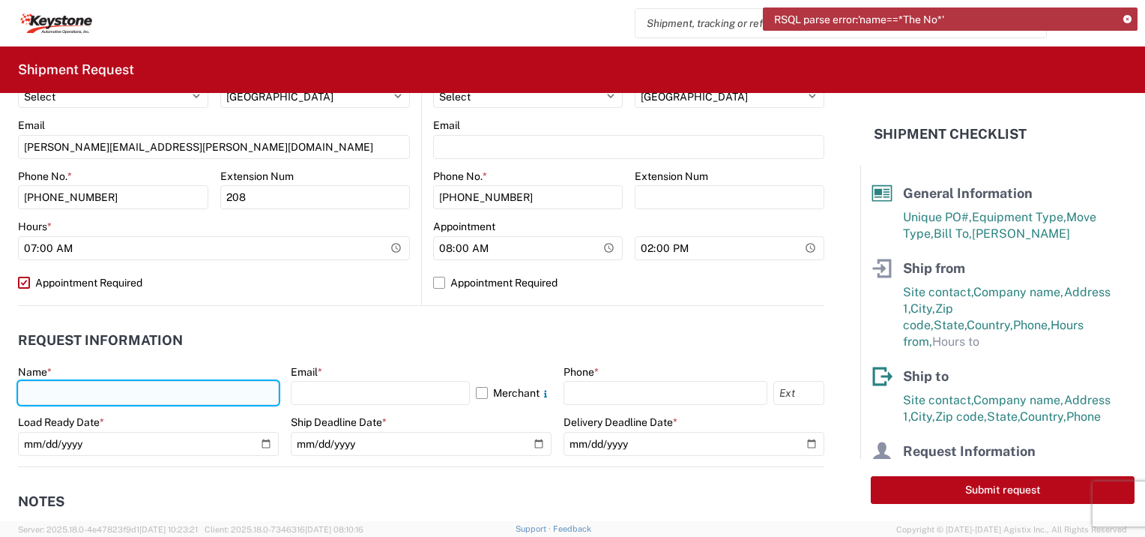
click at [74, 395] on input "text" at bounding box center [148, 393] width 261 height 24
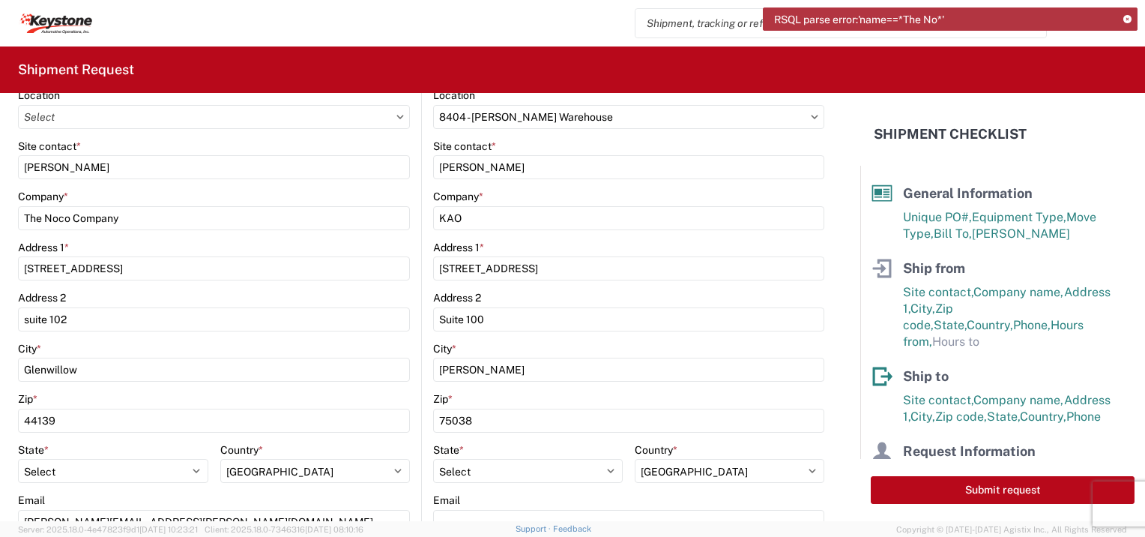
scroll to position [300, 0]
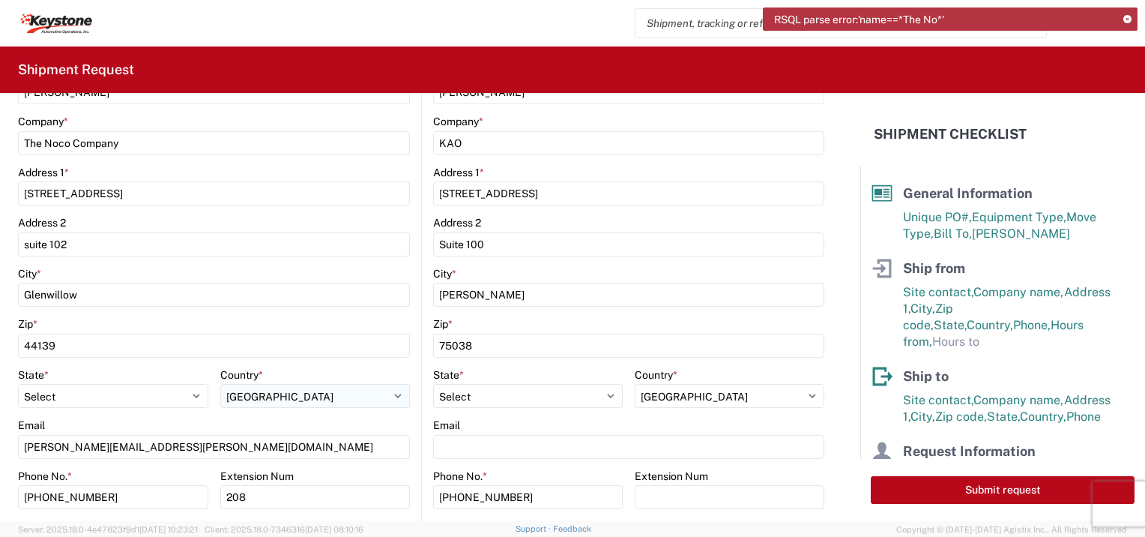
type input "[PERSON_NAME]"
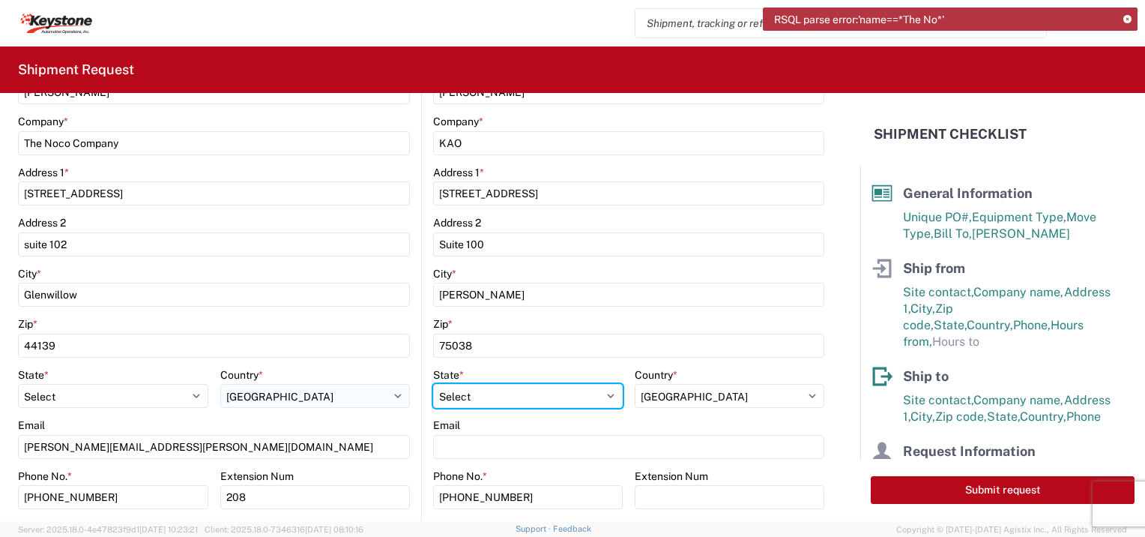
select select "CA"
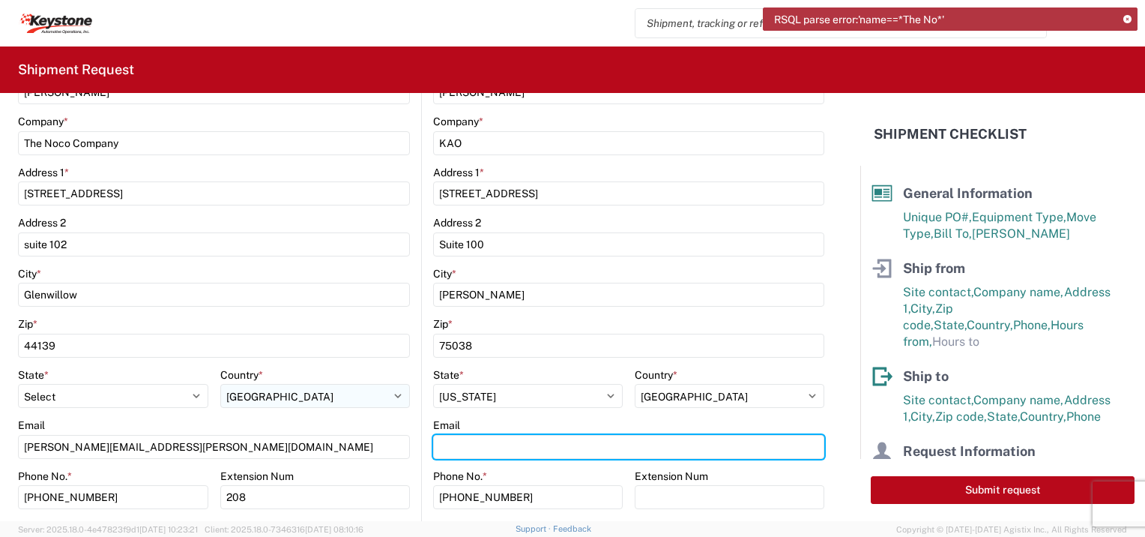
type input "[EMAIL_ADDRESS][DOMAIN_NAME]"
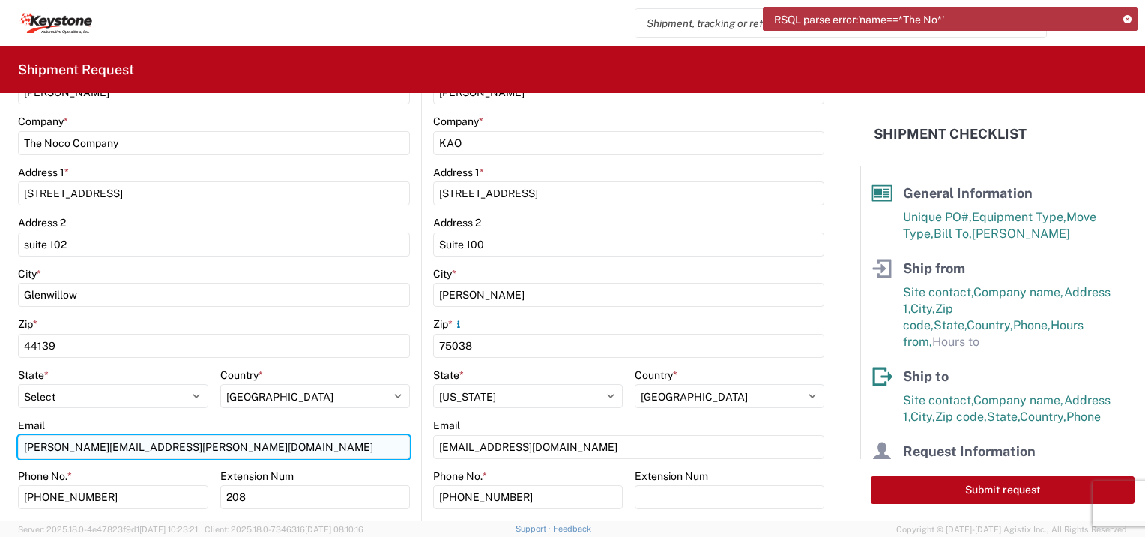
click at [178, 441] on input "[PERSON_NAME][EMAIL_ADDRESS][PERSON_NAME][DOMAIN_NAME]" at bounding box center [214, 447] width 392 height 24
type input "m"
type input "[EMAIL_ADDRESS][DOMAIN_NAME]"
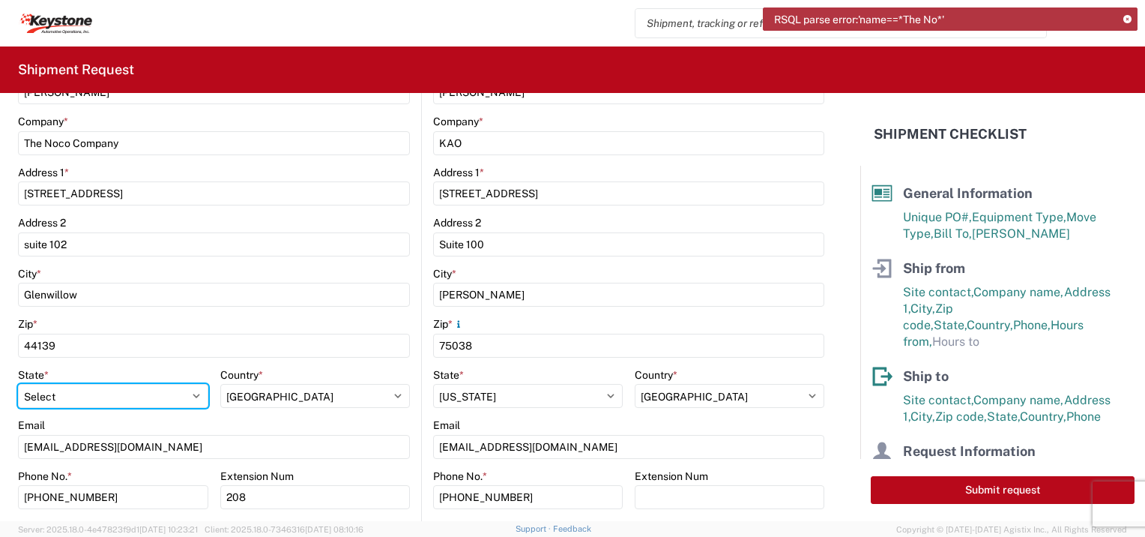
select select "[GEOGRAPHIC_DATA]"
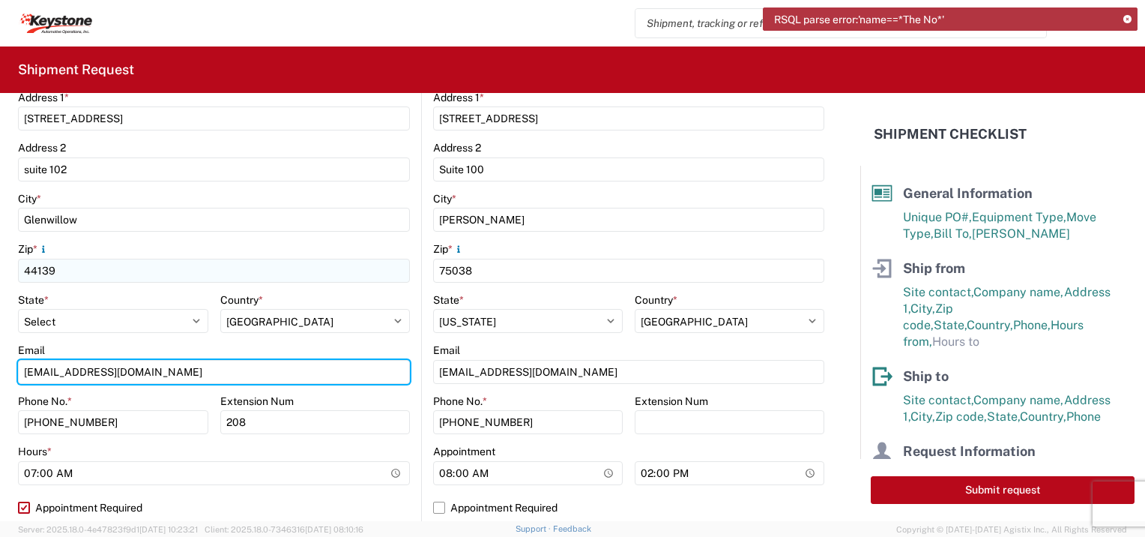
scroll to position [450, 0]
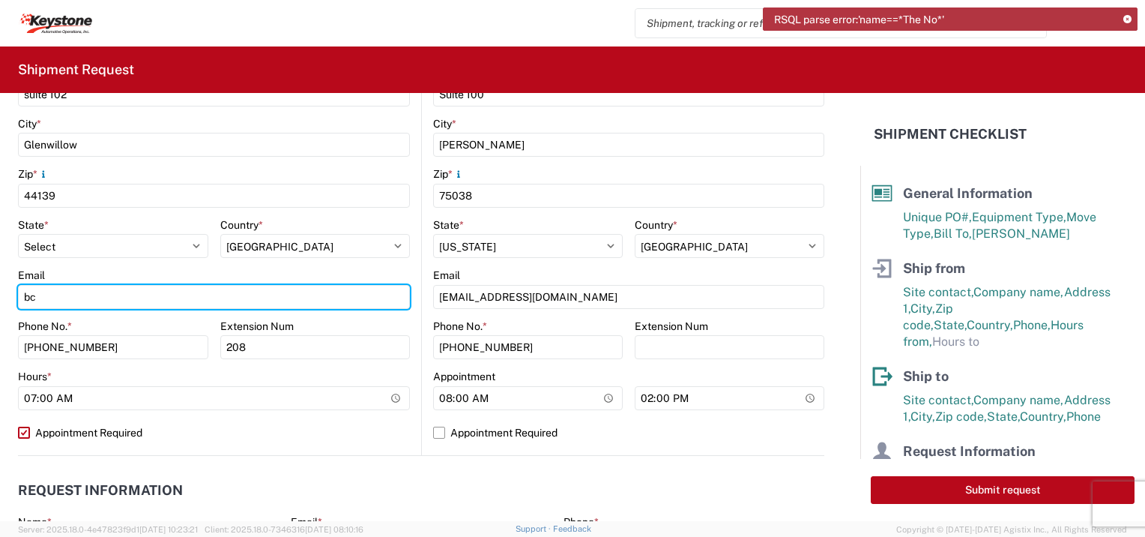
type input "b"
type input "[PERSON_NAME][EMAIL_ADDRESS][PERSON_NAME][DOMAIN_NAME]"
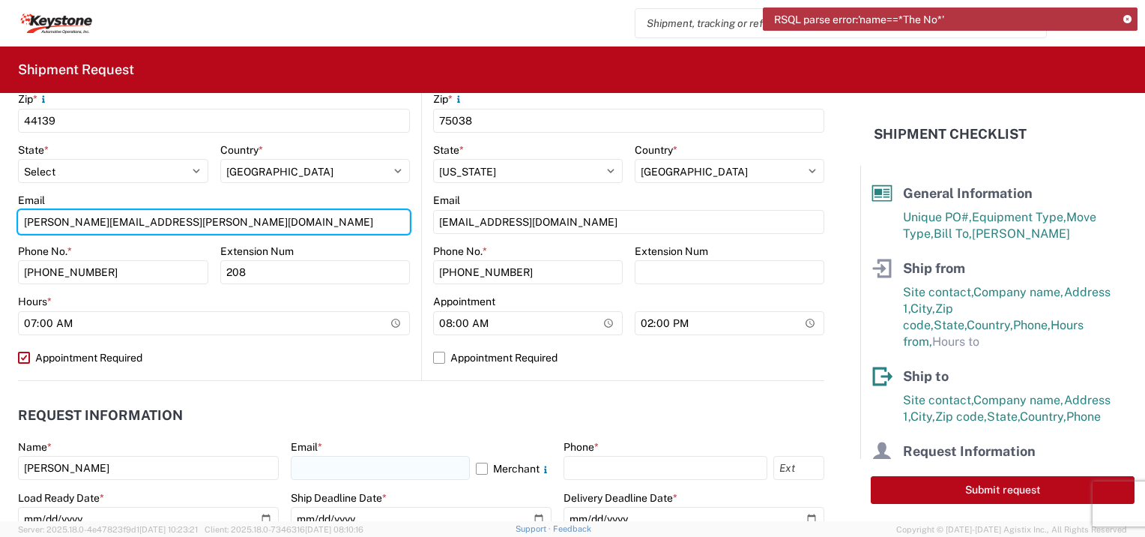
scroll to position [674, 0]
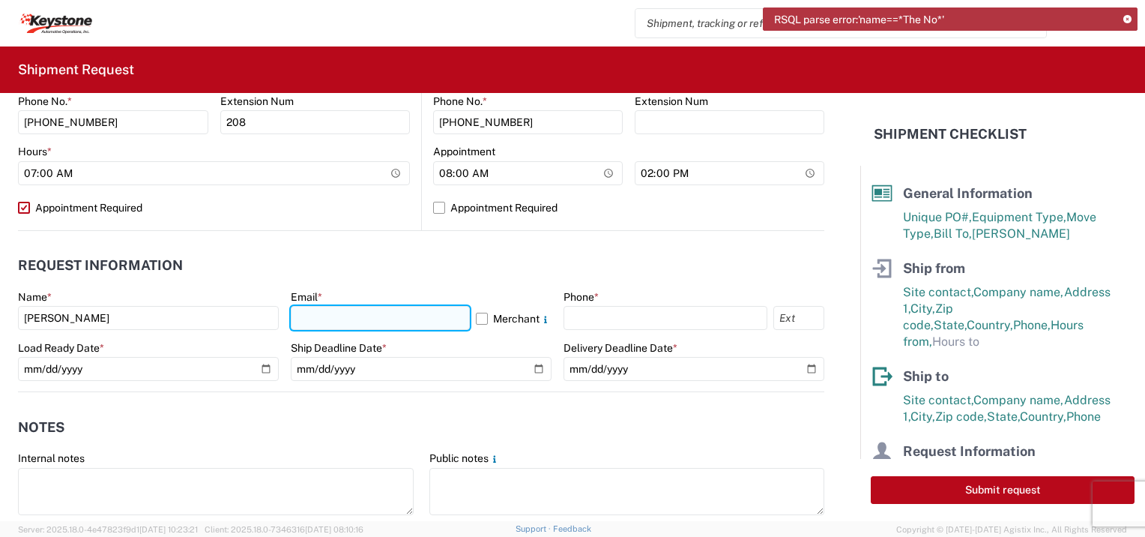
click at [329, 318] on input "text" at bounding box center [380, 318] width 179 height 24
type input "[EMAIL_ADDRESS][DOMAIN_NAME]"
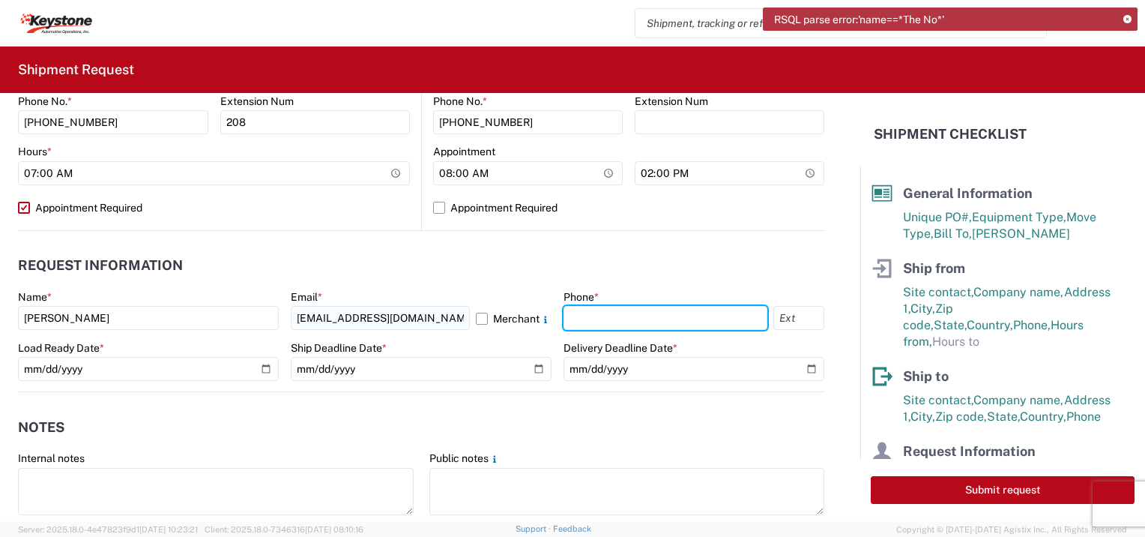
type input "5706026710"
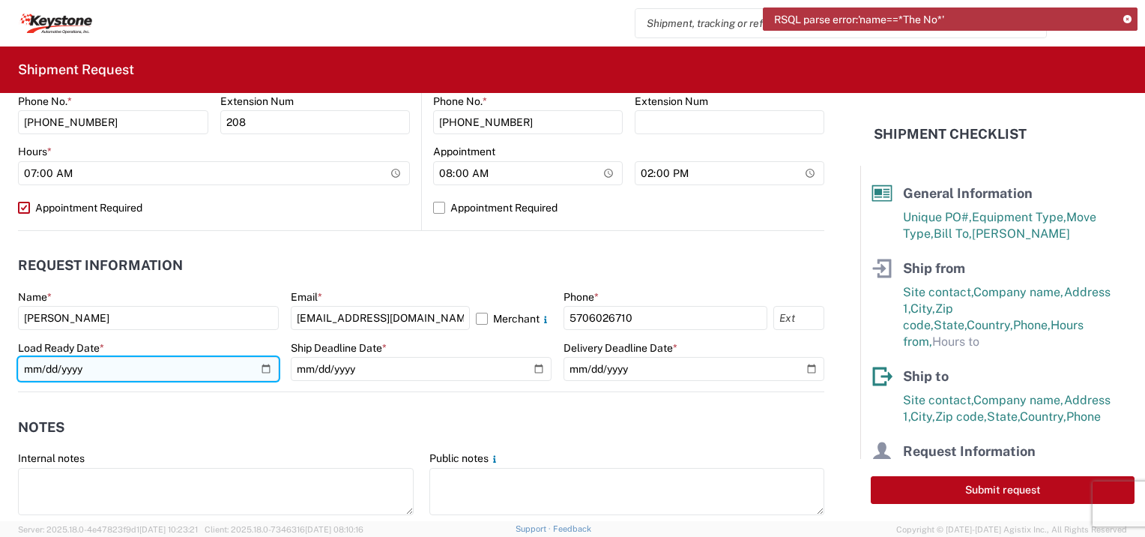
click at [265, 372] on input "date" at bounding box center [148, 369] width 261 height 24
type input "[DATE]"
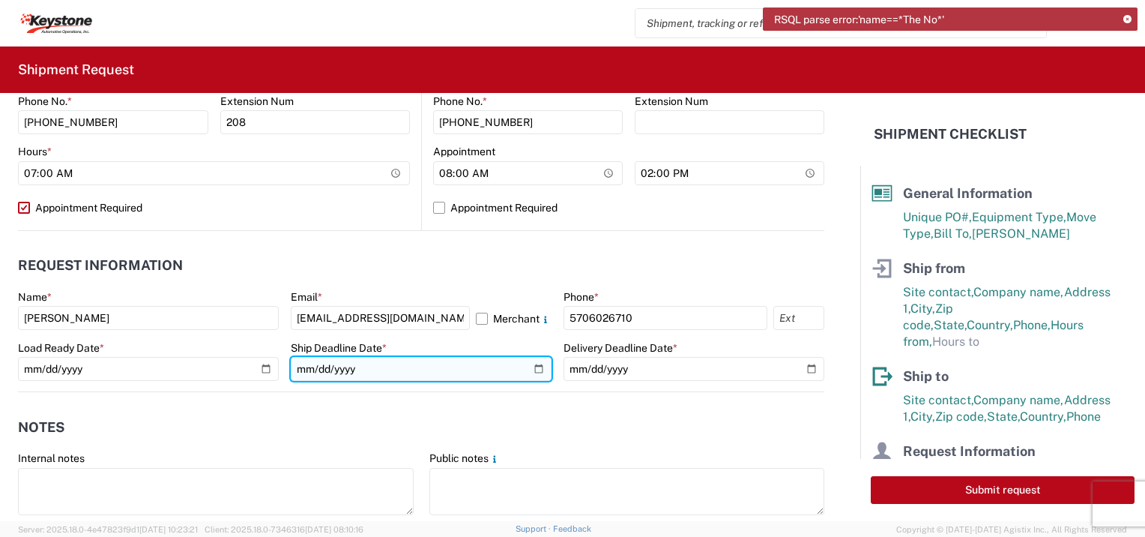
click at [531, 367] on input "date" at bounding box center [421, 369] width 261 height 24
type input "[DATE]"
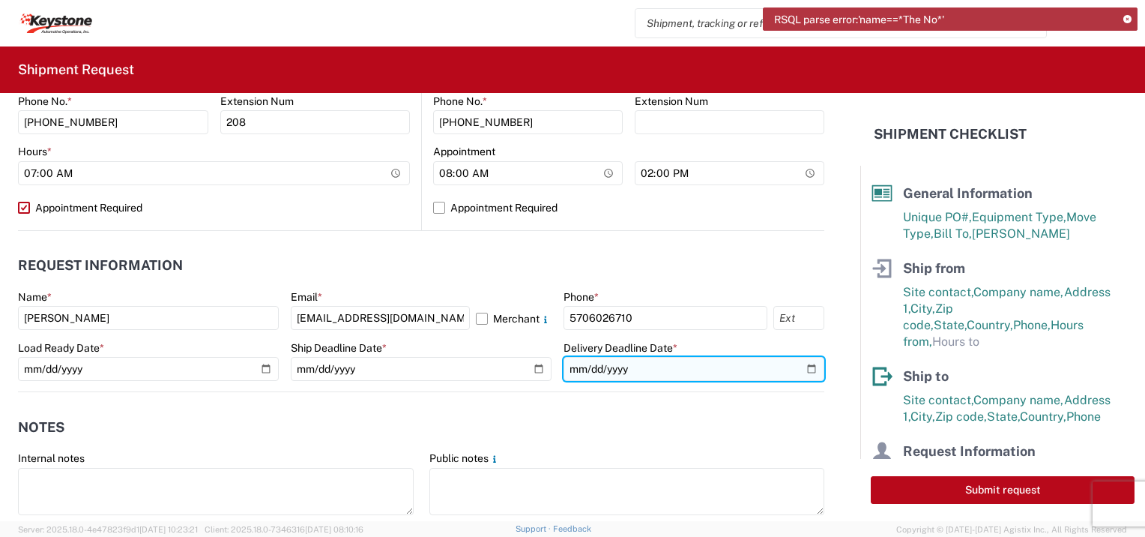
click at [794, 368] on input "date" at bounding box center [694, 369] width 261 height 24
type input "[DATE]"
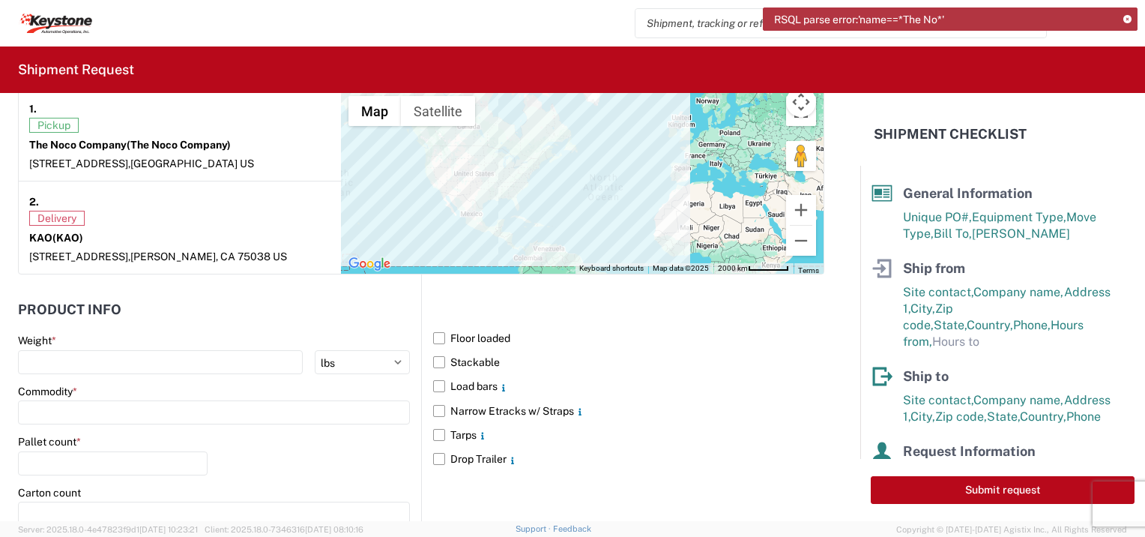
scroll to position [1349, 0]
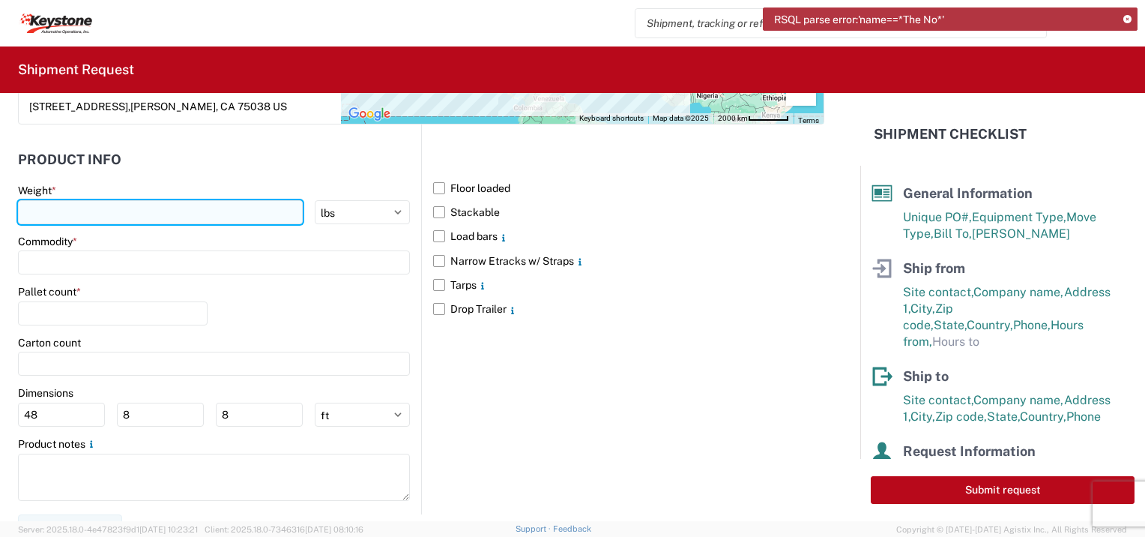
click at [133, 224] on input "number" at bounding box center [160, 212] width 285 height 24
type input "4562"
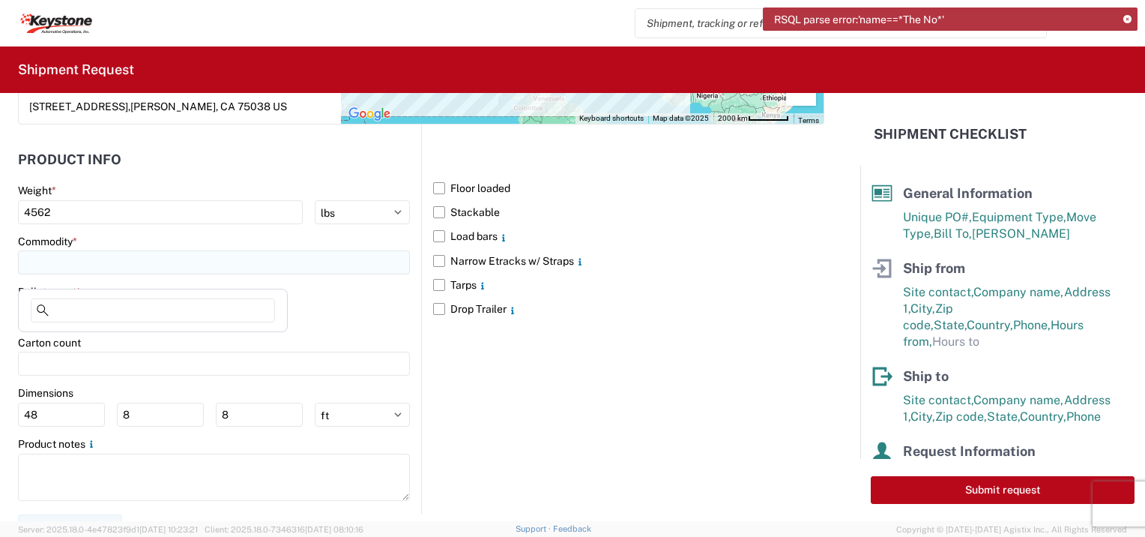
click at [103, 272] on input at bounding box center [214, 262] width 392 height 24
type input "b"
click at [97, 365] on span "Add new "b"..." at bounding box center [80, 366] width 66 height 13
type input "b"
click at [40, 268] on input "b" at bounding box center [214, 262] width 392 height 24
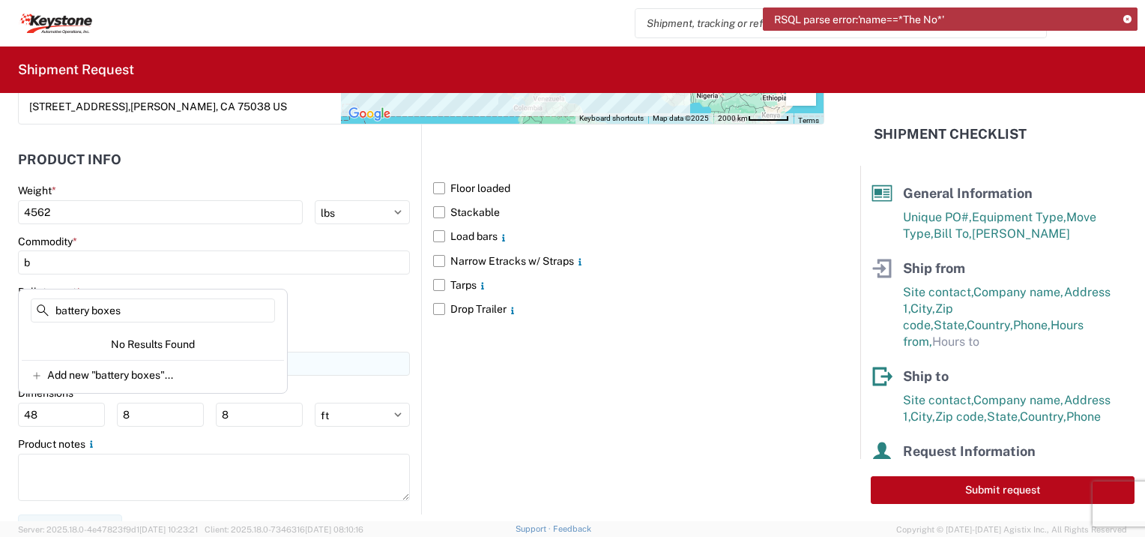
type input "battery boxes"
click at [402, 375] on input "number" at bounding box center [214, 363] width 392 height 24
click at [41, 271] on input "b" at bounding box center [214, 262] width 392 height 24
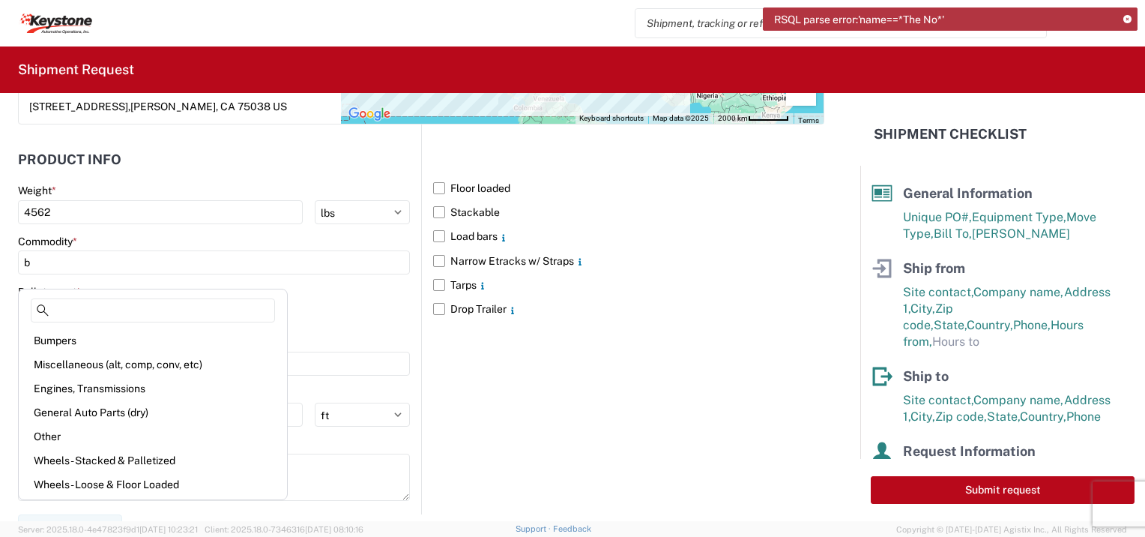
click at [48, 436] on div "Other" at bounding box center [153, 436] width 262 height 24
type input "Other"
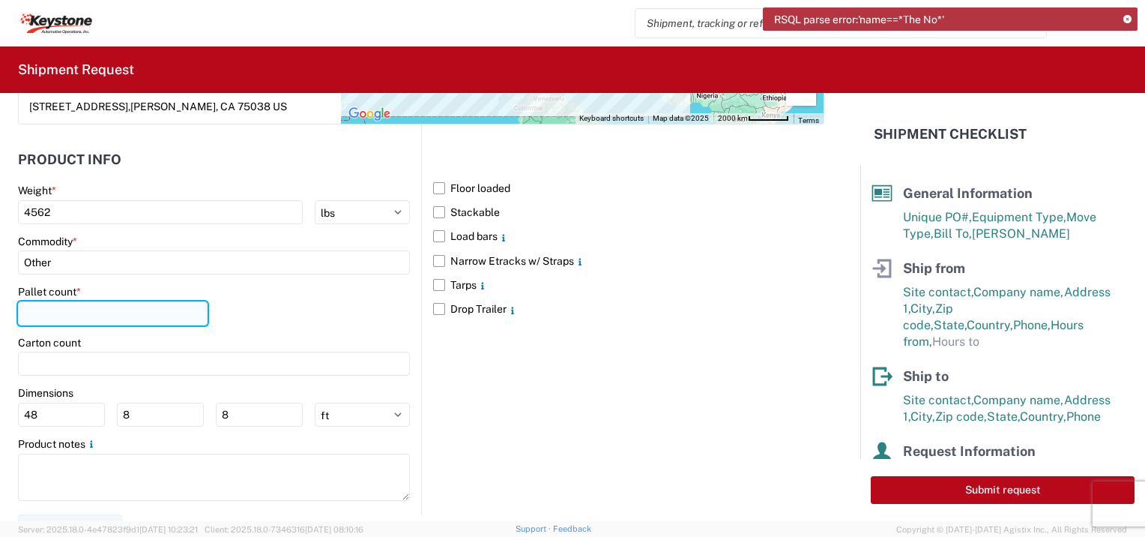
click at [46, 323] on input "number" at bounding box center [113, 313] width 190 height 24
type input "9"
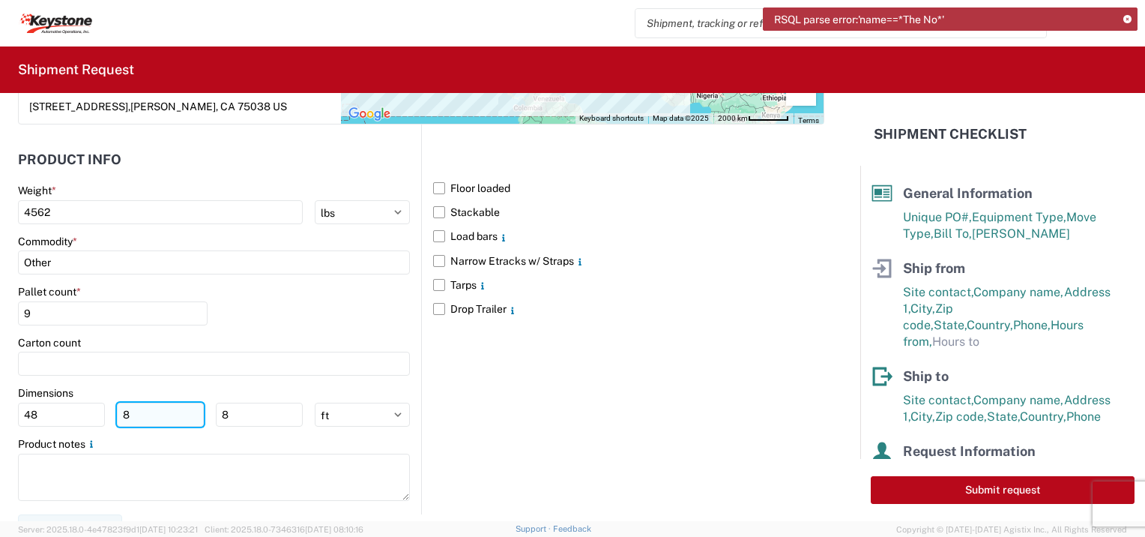
click at [151, 423] on input "8" at bounding box center [160, 414] width 87 height 24
type input "40"
click at [249, 424] on input "8" at bounding box center [259, 414] width 87 height 24
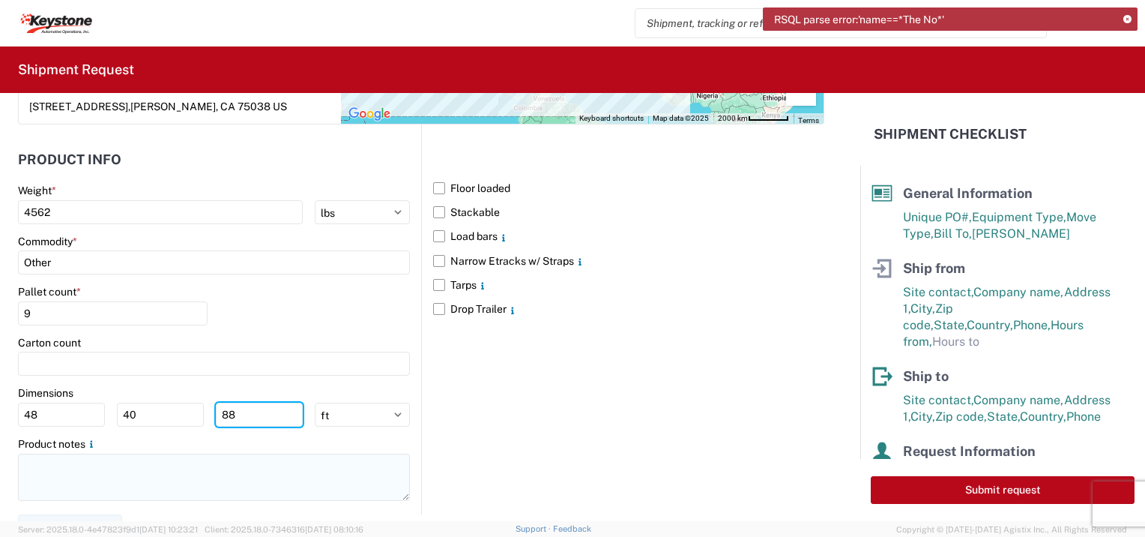
type input "88"
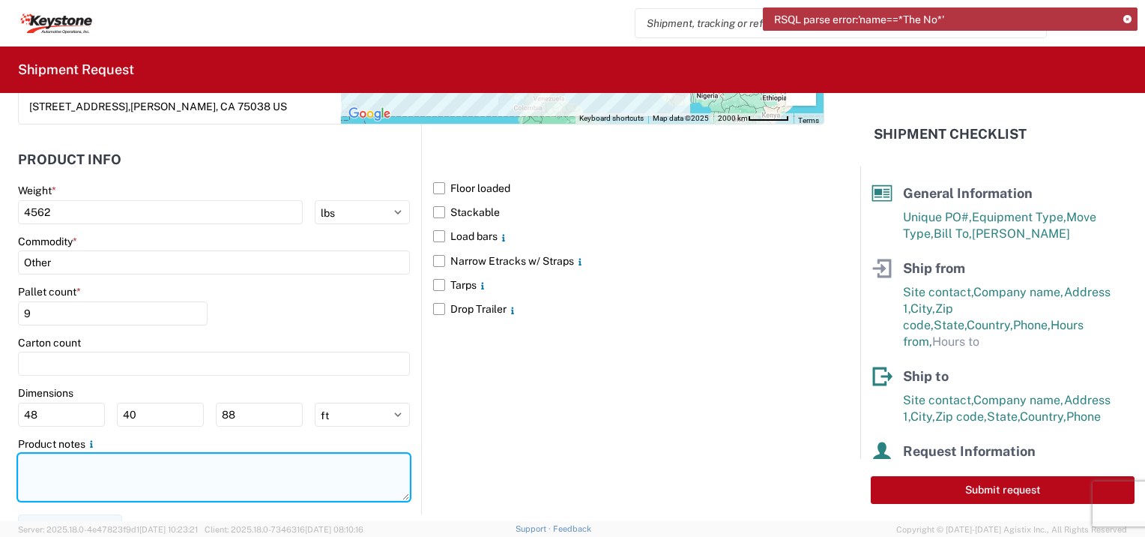
click at [61, 468] on textarea at bounding box center [214, 476] width 392 height 47
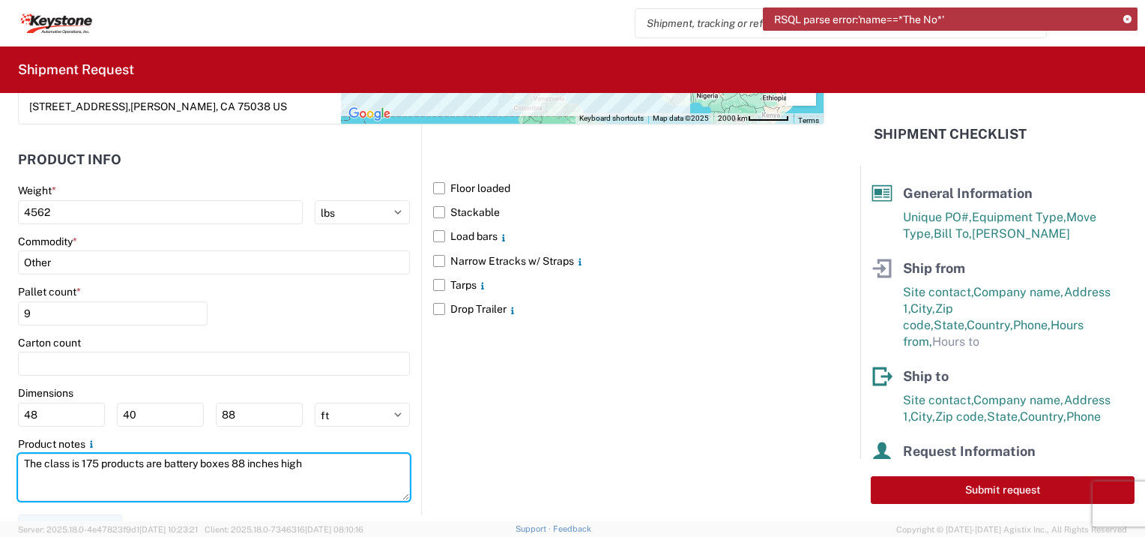
scroll to position [1380, 0]
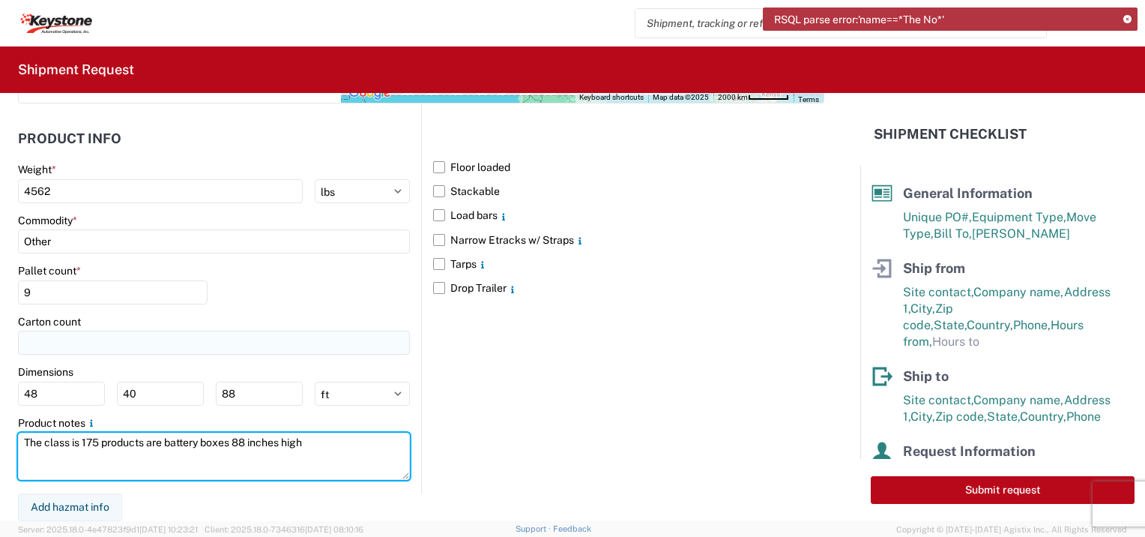
type textarea "The class is 175 products are battery boxes 88 inches high"
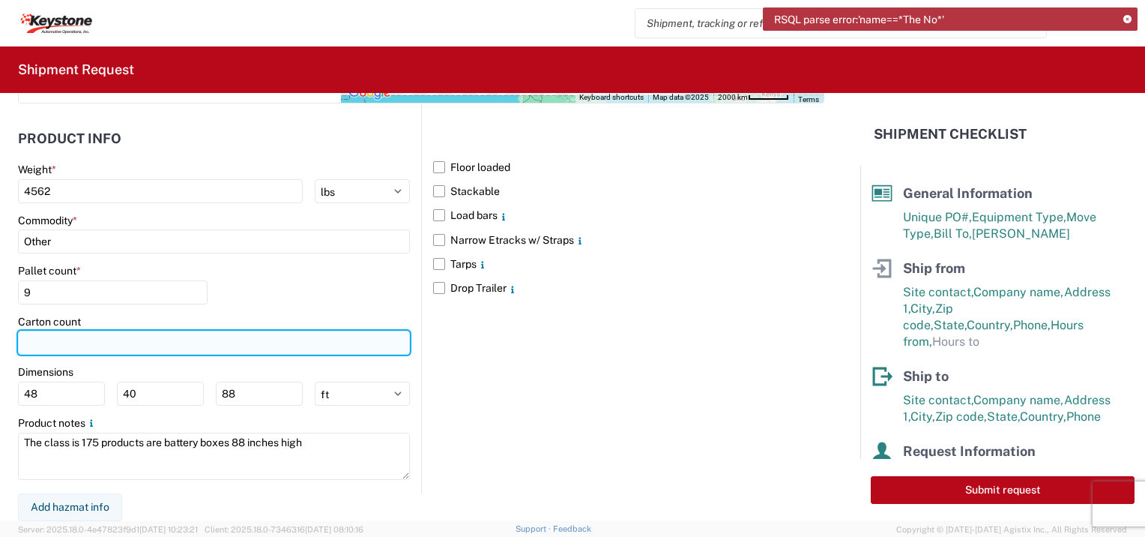
click at [49, 341] on input "number" at bounding box center [214, 342] width 392 height 24
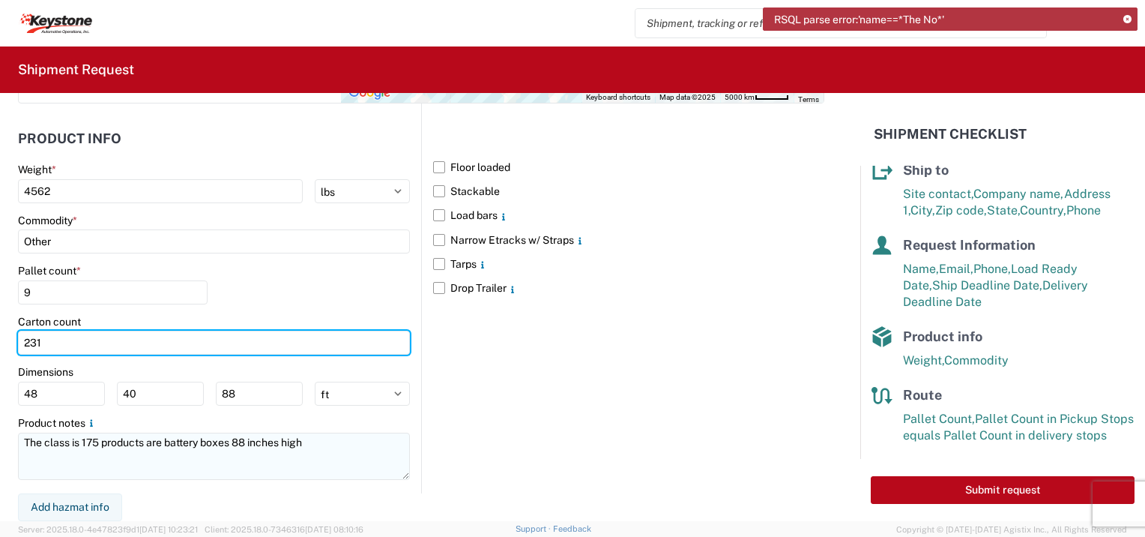
type input "231"
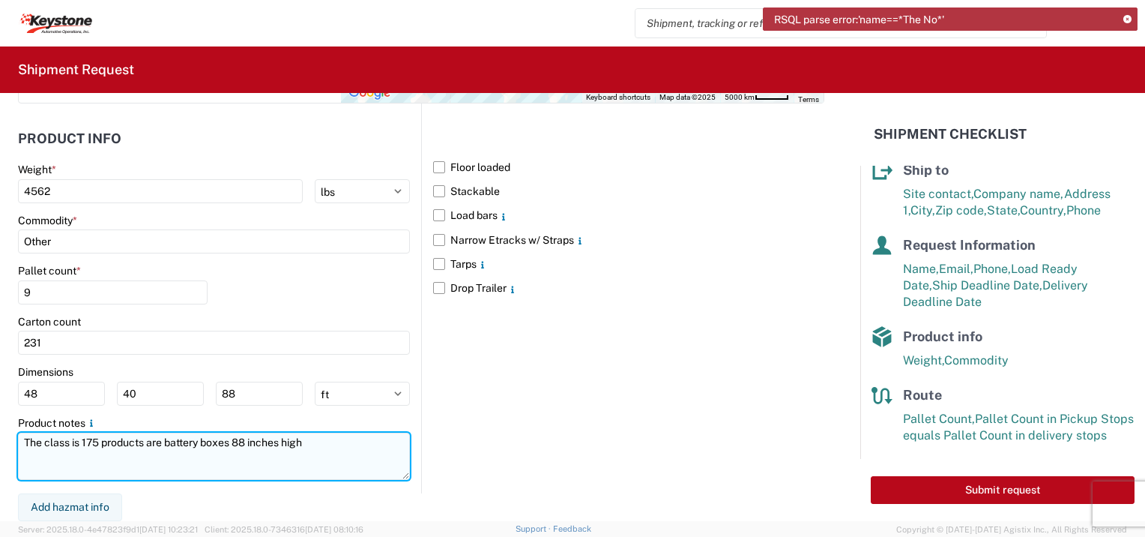
click at [316, 446] on textarea "The class is 175 products are battery boxes 88 inches high" at bounding box center [214, 455] width 392 height 47
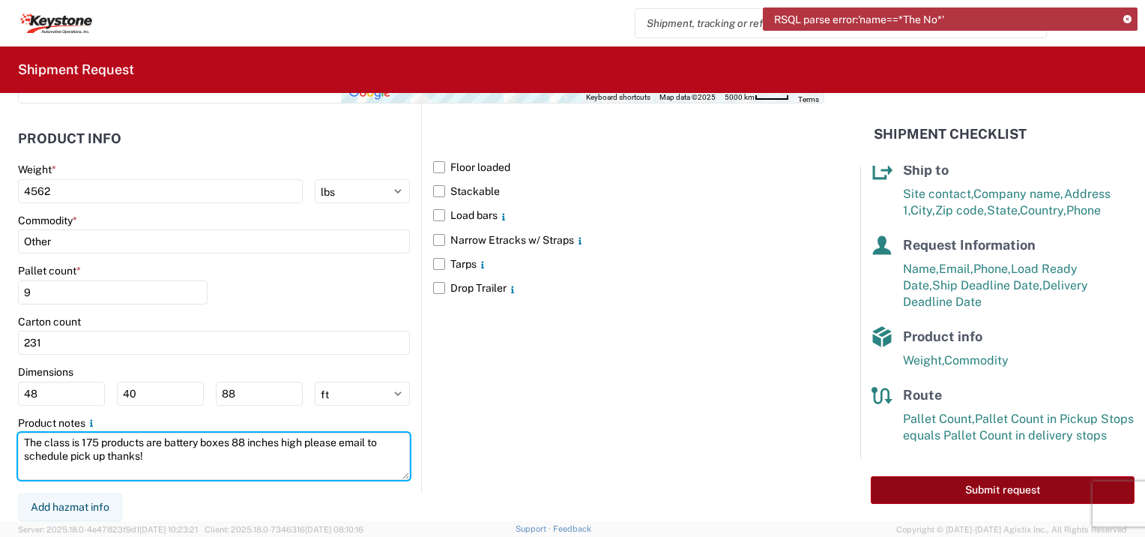
type textarea "The class is 175 products are battery boxes 88 inches high please email to sche…"
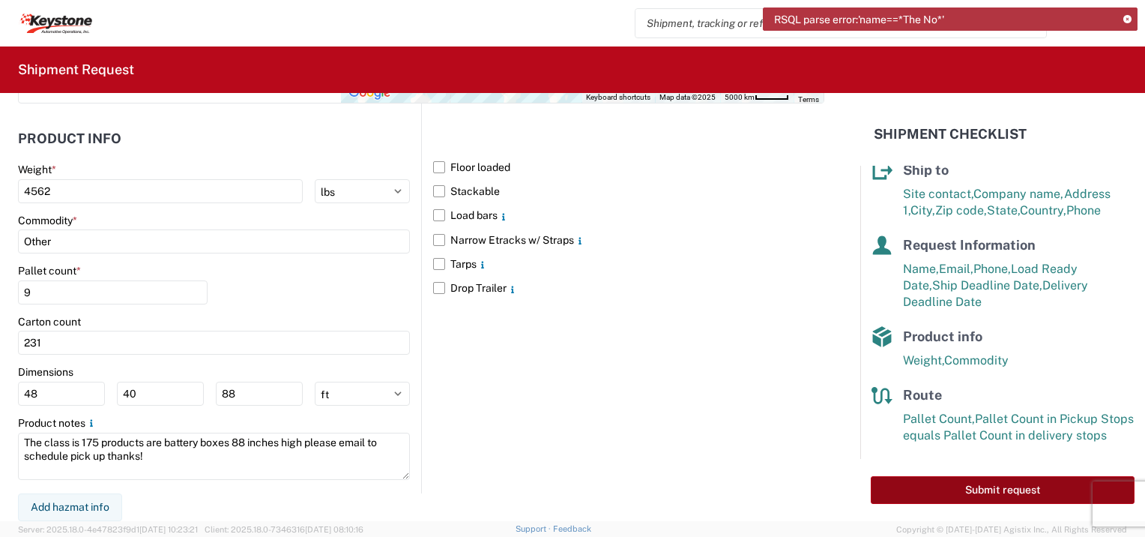
click at [959, 490] on button "Submit request" at bounding box center [1003, 490] width 264 height 28
select select "US"
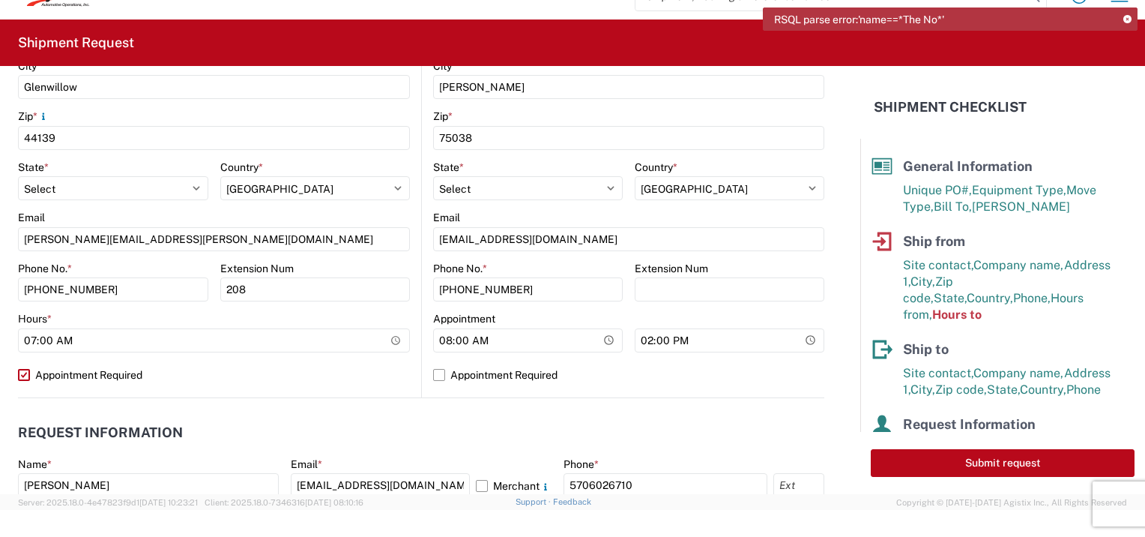
scroll to position [330, 0]
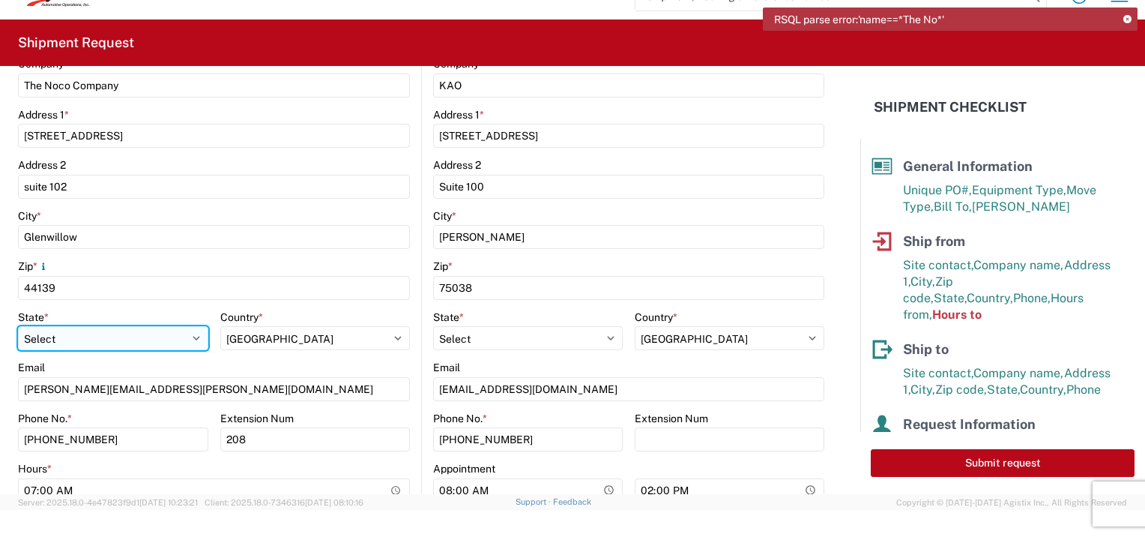
click at [84, 332] on select "Select [US_STATE] [US_STATE] [US_STATE] [US_STATE] Armed Forces Americas Armed …" at bounding box center [113, 338] width 190 height 24
select select "OH"
click at [18, 326] on select "Select [US_STATE] [US_STATE] [US_STATE] [US_STATE] Armed Forces Americas Armed …" at bounding box center [113, 338] width 190 height 24
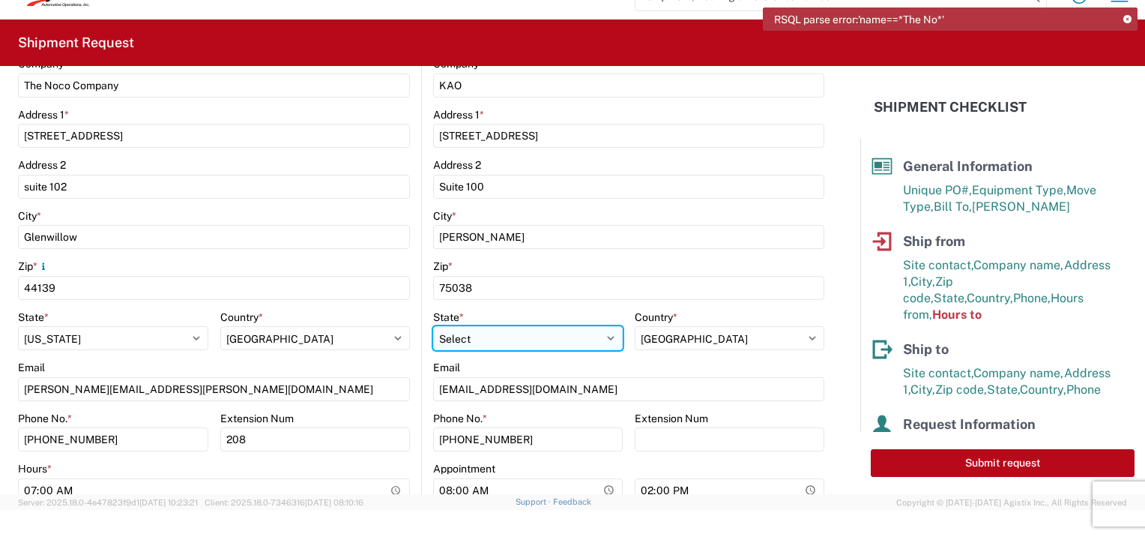
click at [596, 331] on select "Select [US_STATE] [US_STATE] [US_STATE] [US_STATE] Armed Forces Americas Armed …" at bounding box center [528, 338] width 190 height 24
select select "[GEOGRAPHIC_DATA]"
click at [433, 326] on select "Select [US_STATE] [US_STATE] [US_STATE] [US_STATE] Armed Forces Americas Armed …" at bounding box center [528, 338] width 190 height 24
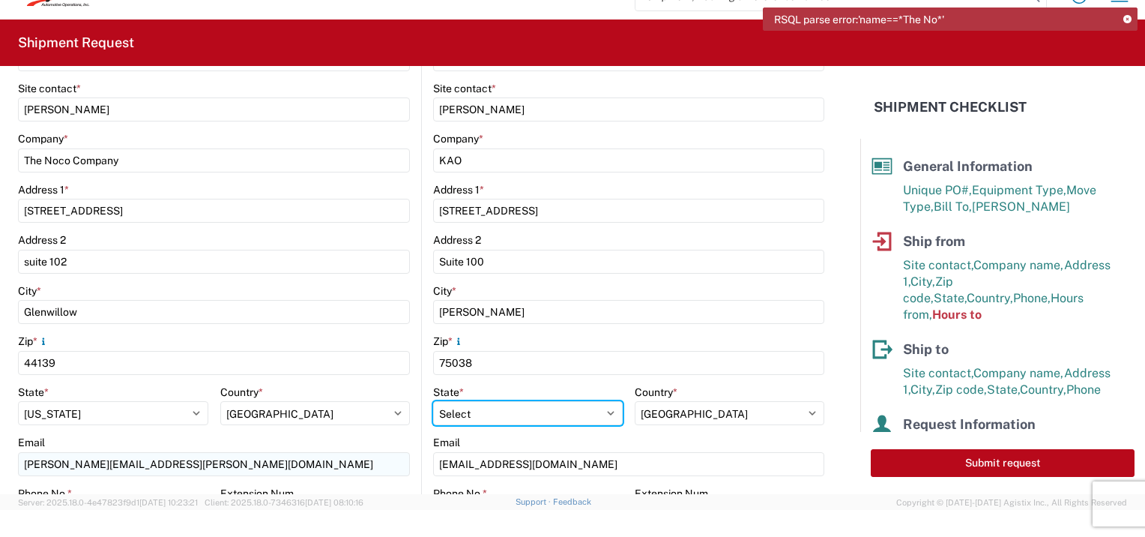
scroll to position [405, 0]
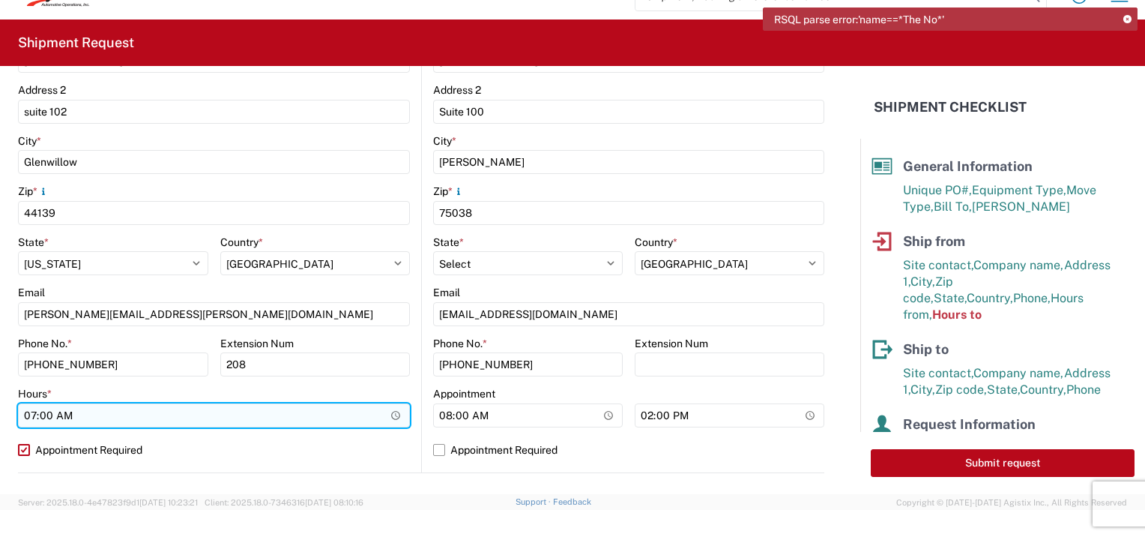
click at [388, 414] on input "07:00" at bounding box center [214, 415] width 392 height 24
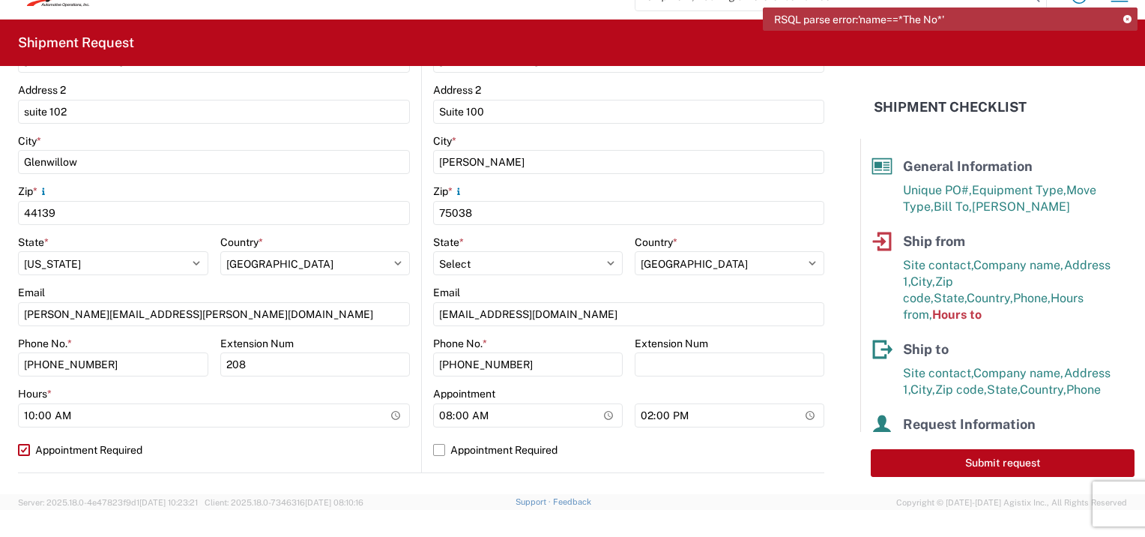
type input "10:00"
click at [206, 432] on agx-form-control-wrapper-v2 "Hours * 10:00" at bounding box center [214, 412] width 392 height 51
click at [986, 462] on button "Submit request" at bounding box center [1003, 463] width 264 height 28
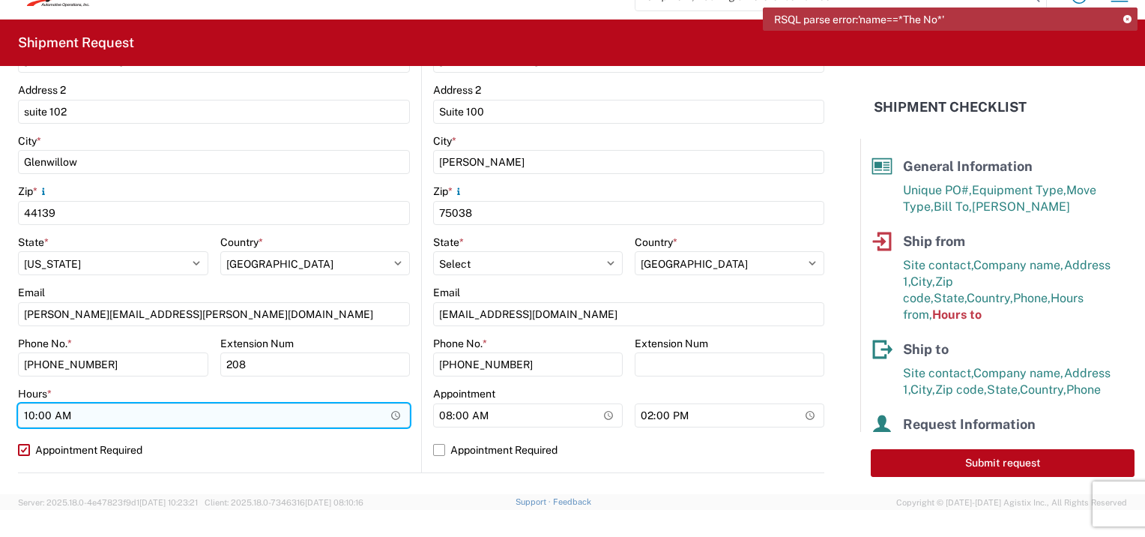
click at [390, 411] on input "10:00" at bounding box center [214, 415] width 392 height 24
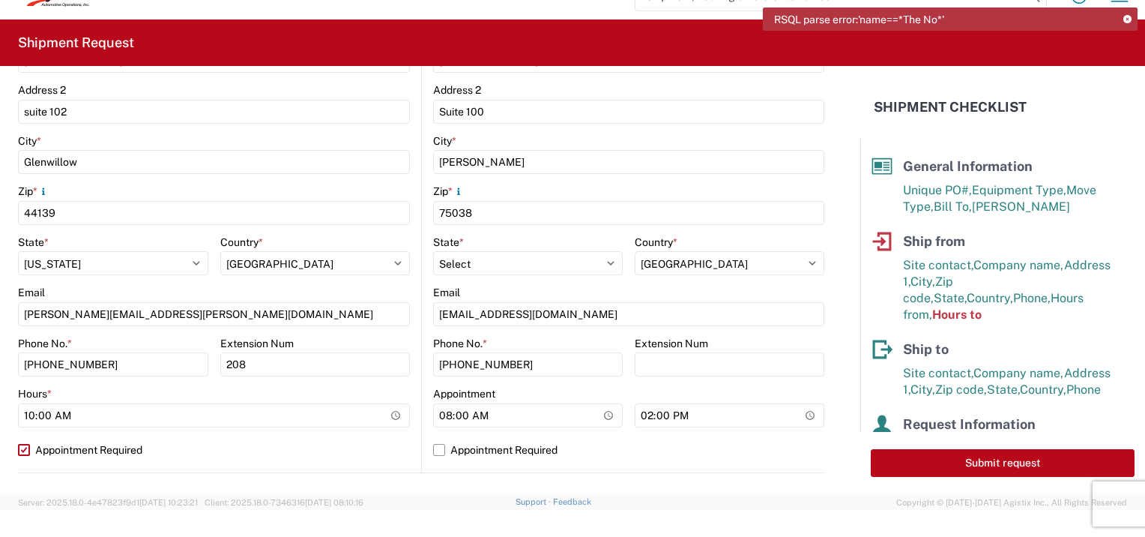
click at [25, 444] on label "Appointment Required" at bounding box center [214, 450] width 392 height 24
click at [0, 0] on input "Appointment Required" at bounding box center [0, 0] width 0 height 0
select select "OH"
select select "US"
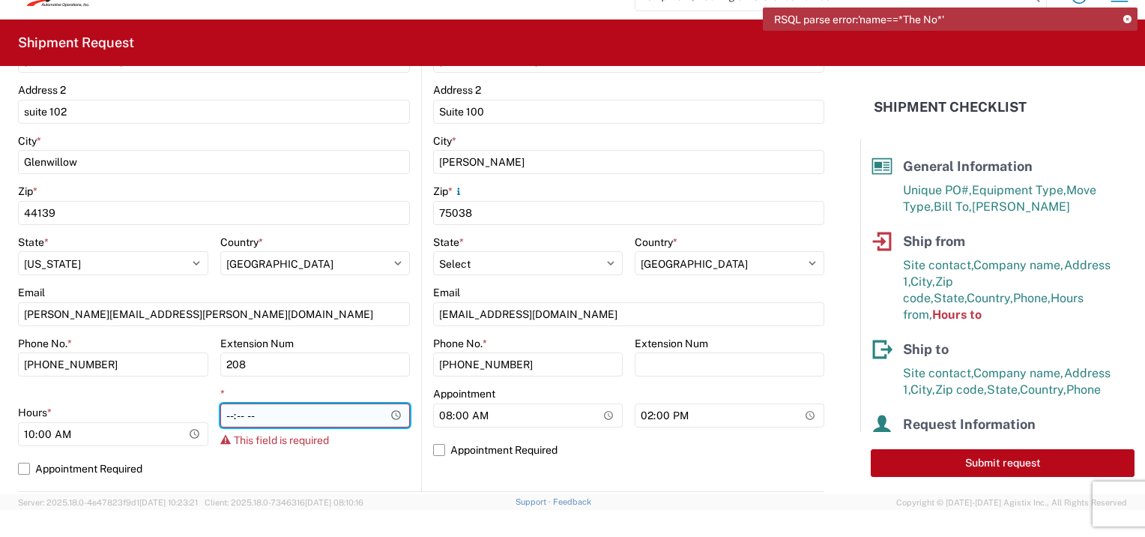
click at [390, 417] on input "*" at bounding box center [315, 415] width 190 height 24
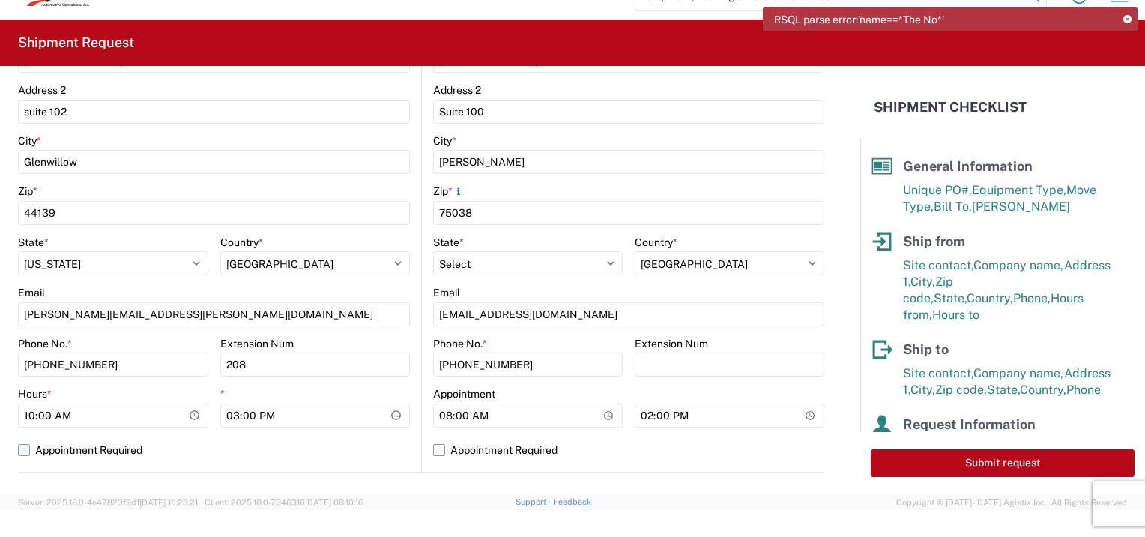
type input "15:00"
click at [303, 456] on label "Appointment Required" at bounding box center [214, 450] width 392 height 24
click at [0, 0] on input "Appointment Required" at bounding box center [0, 0] width 0 height 0
select select "US"
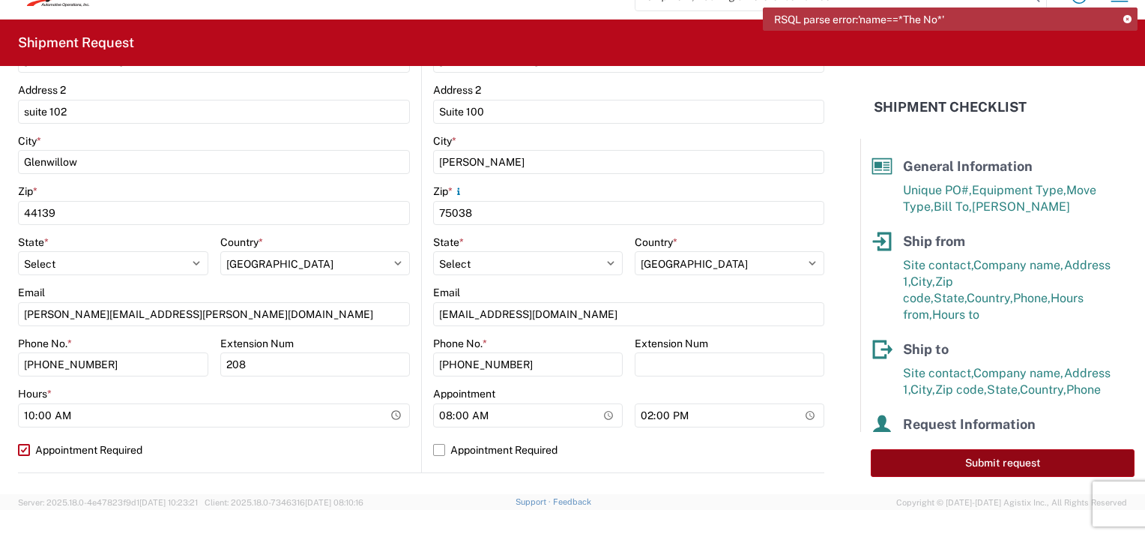
drag, startPoint x: 1010, startPoint y: 462, endPoint x: 991, endPoint y: 471, distance: 21.5
click at [996, 470] on button "Submit request" at bounding box center [1003, 463] width 264 height 28
